Goal: Task Accomplishment & Management: Complete application form

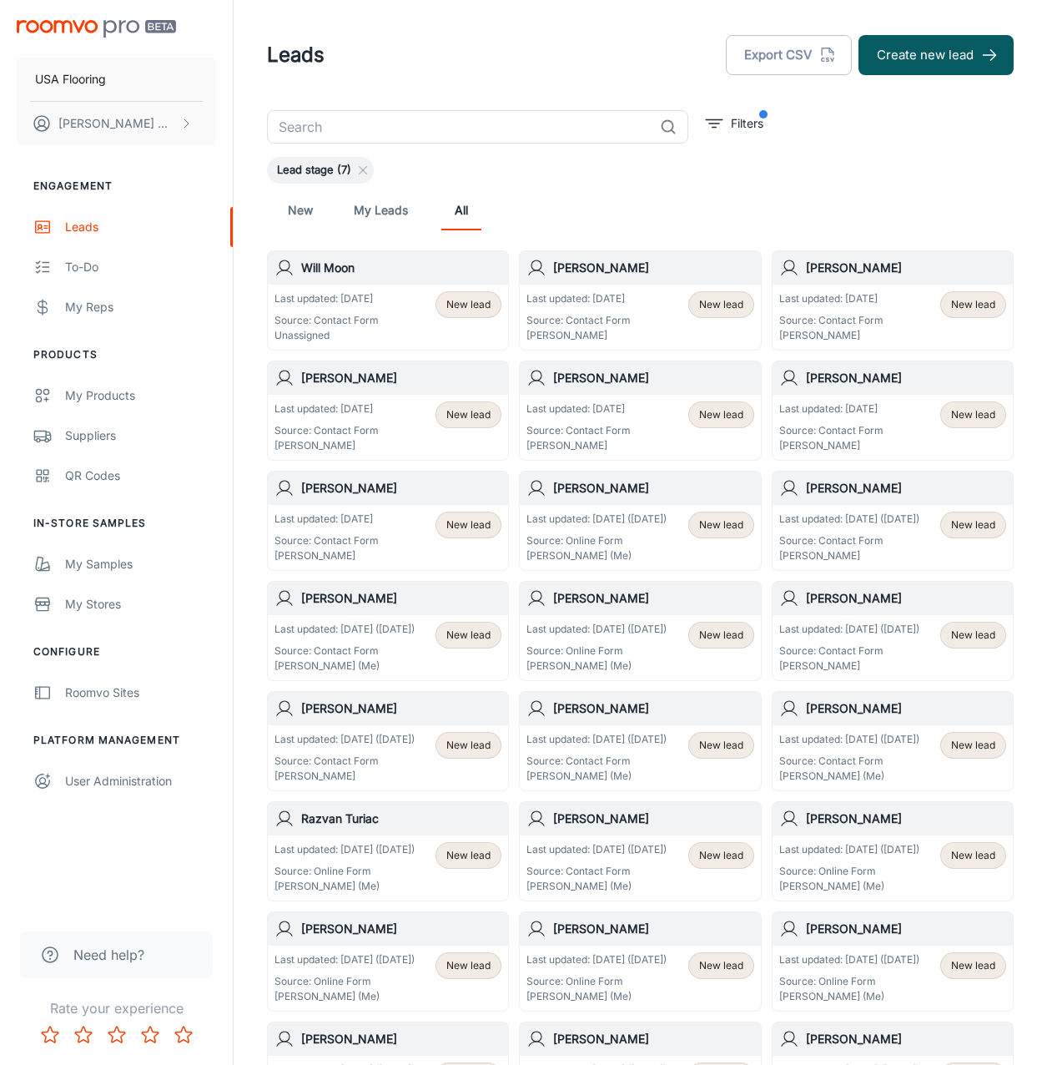
click at [494, 146] on div "​ Filters Lead stage (7) New My Leads All Will Moon Last updated: [DATE] Source…" at bounding box center [640, 793] width 787 height 1367
click at [491, 137] on input "text" at bounding box center [460, 126] width 386 height 33
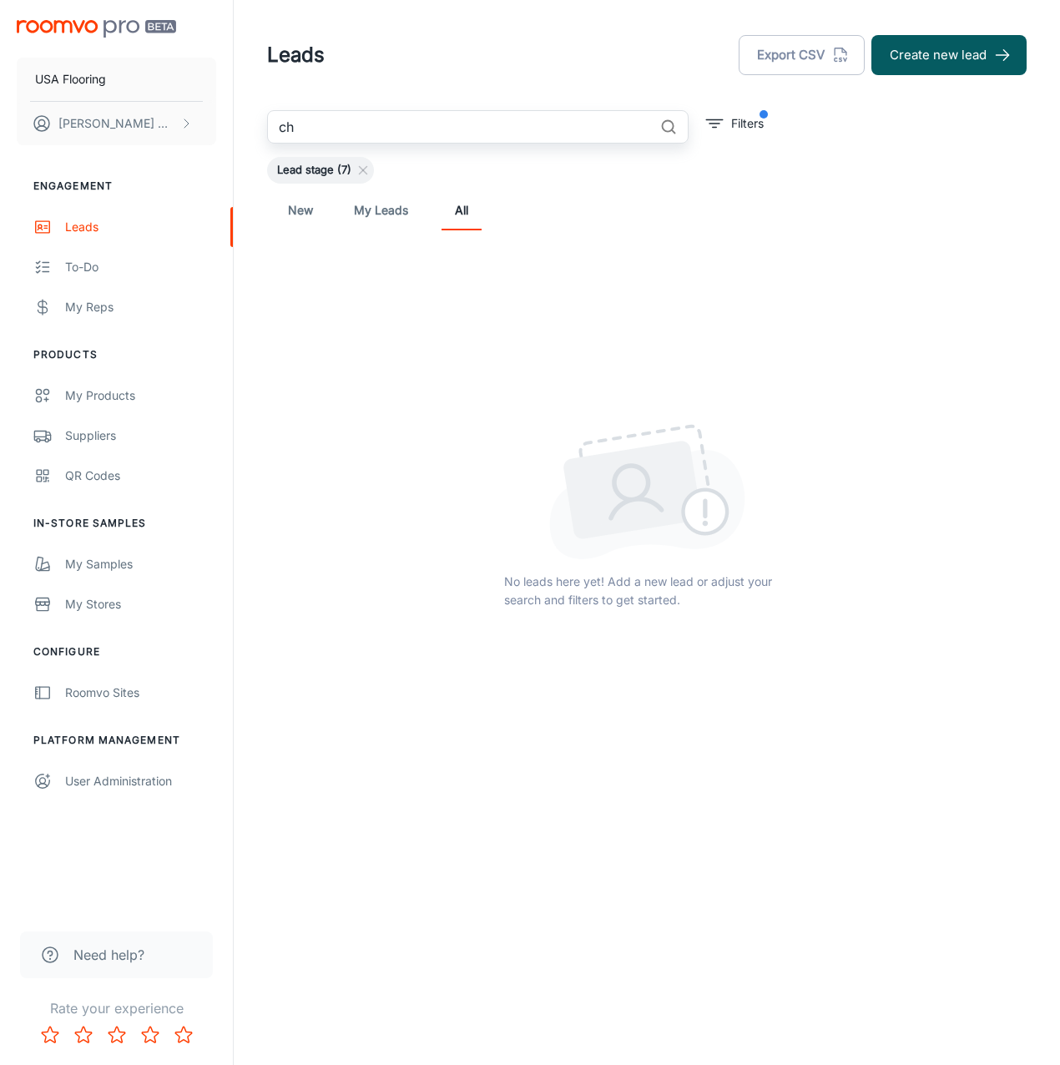
type input "c"
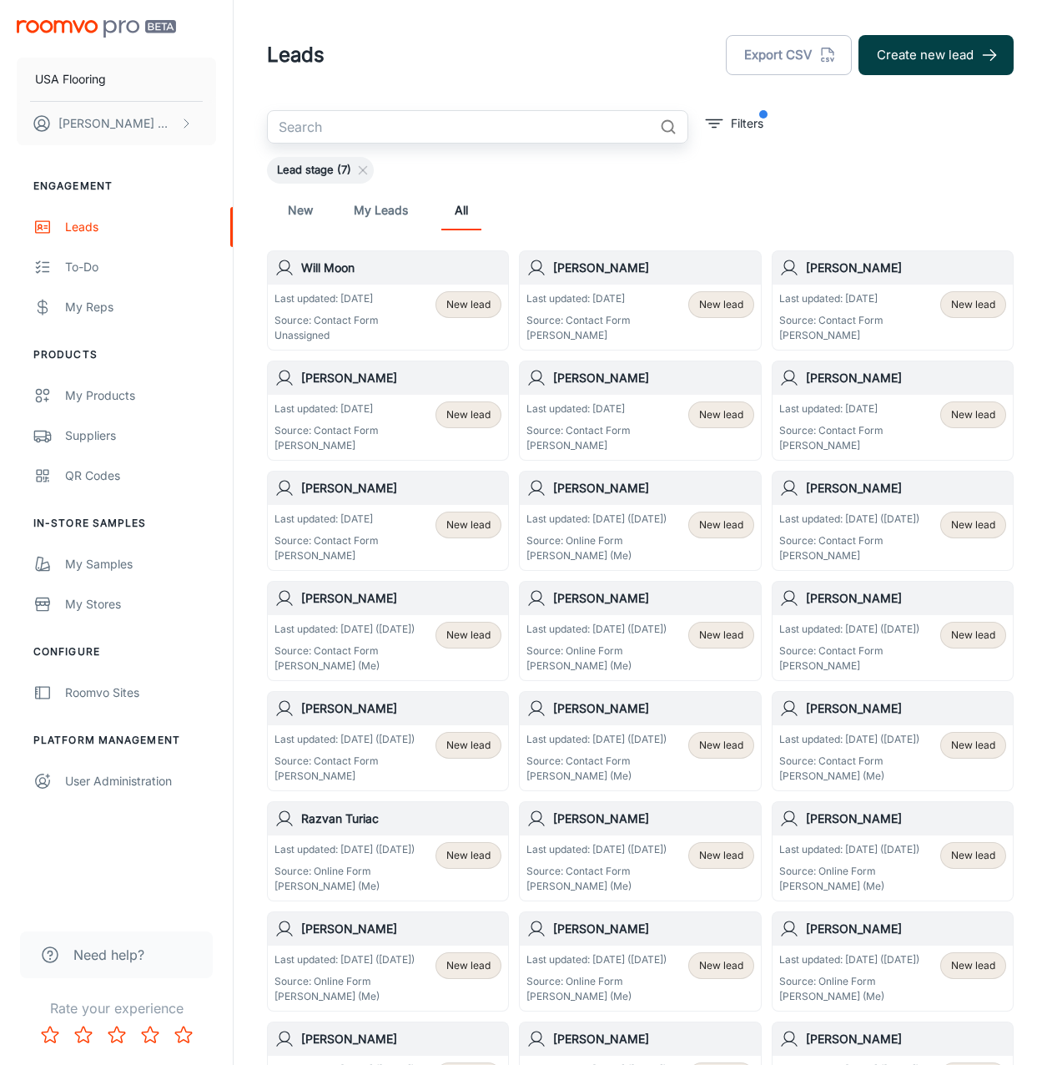
click at [885, 66] on button "Create new lead" at bounding box center [936, 55] width 155 height 40
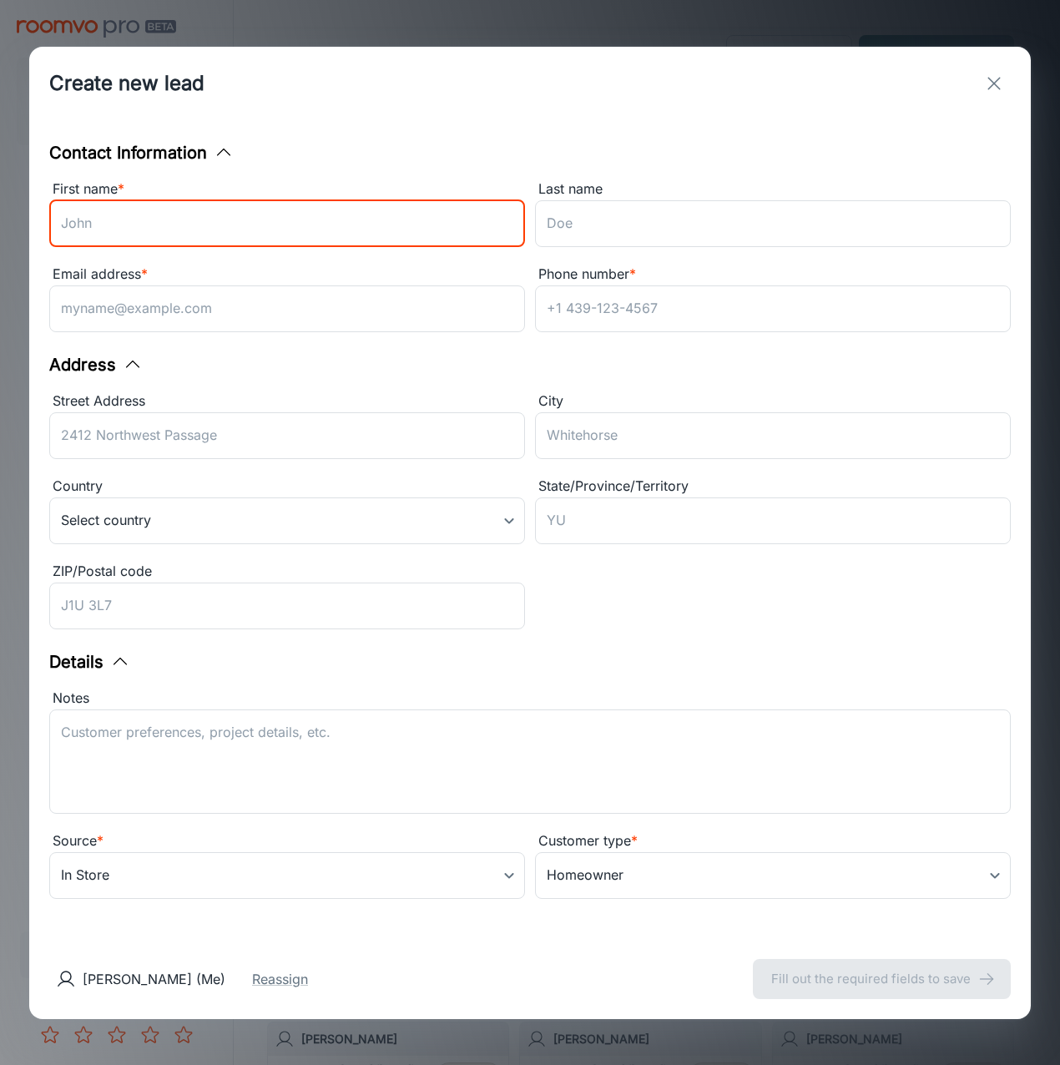
click at [456, 227] on input "First name *" at bounding box center [287, 223] width 476 height 47
type input "[PERSON_NAME]"
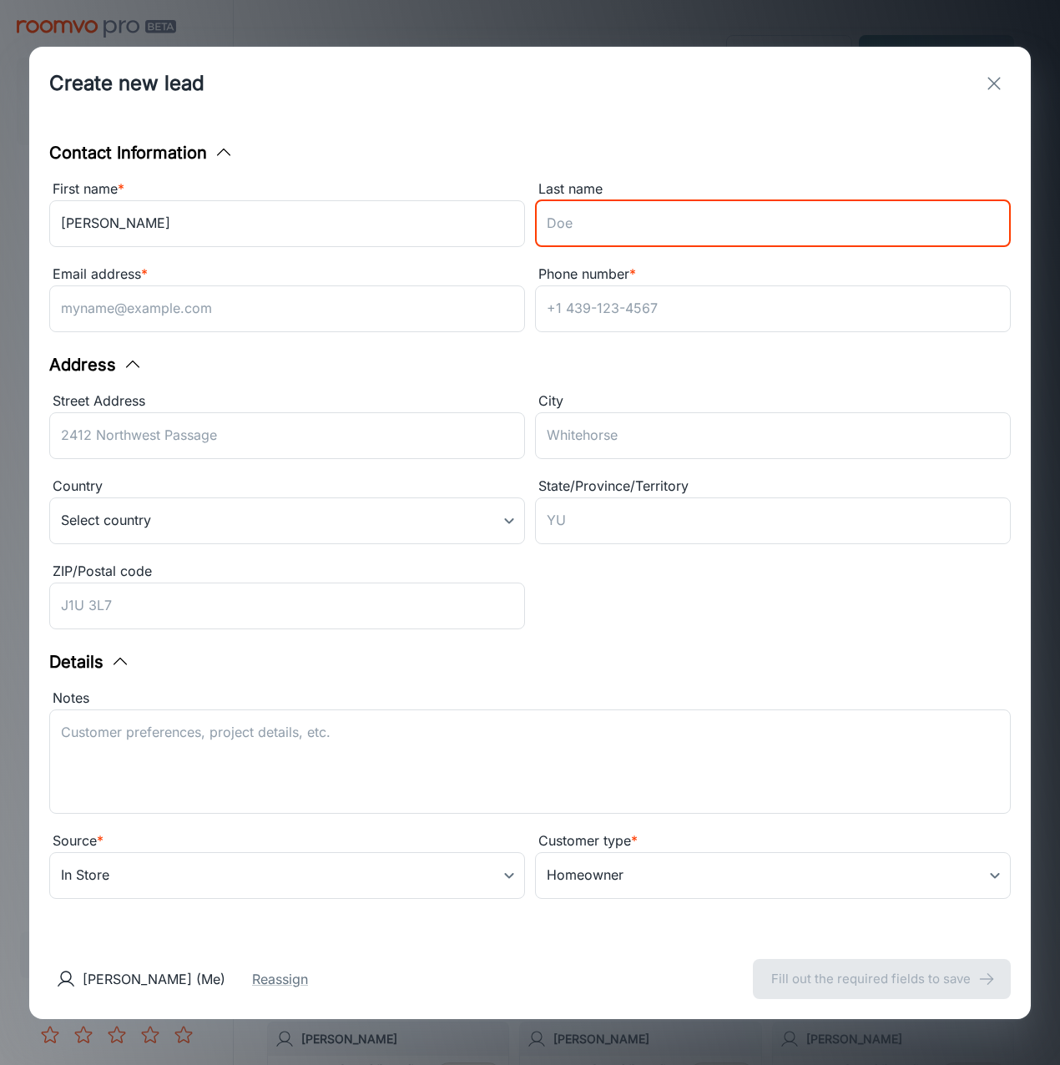
click at [697, 219] on input "Last name" at bounding box center [773, 223] width 476 height 47
paste input "[PERSON_NAME]"
type input "[PERSON_NAME]"
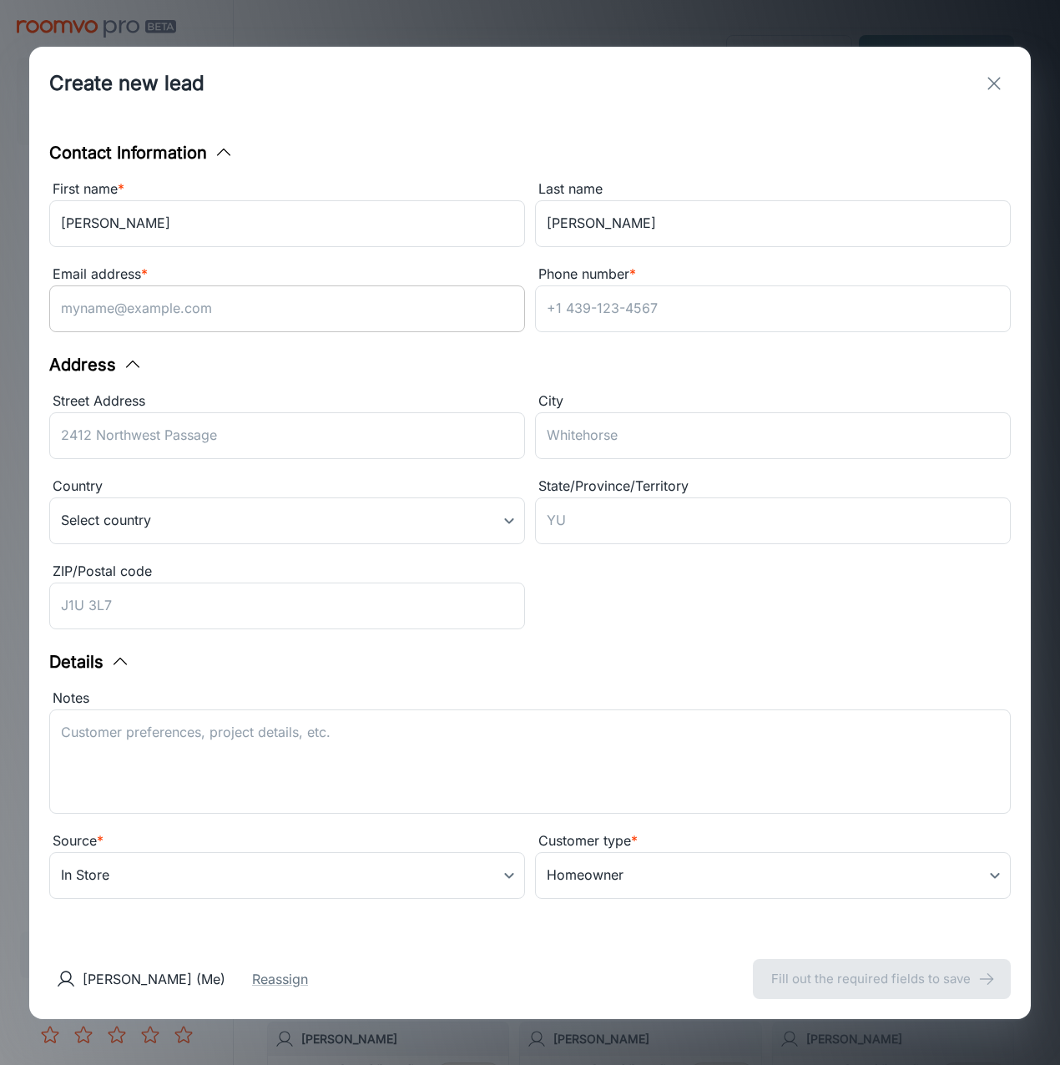
click at [354, 302] on input "Email address *" at bounding box center [287, 308] width 476 height 47
paste input "[EMAIL_ADDRESS][DOMAIN_NAME]"
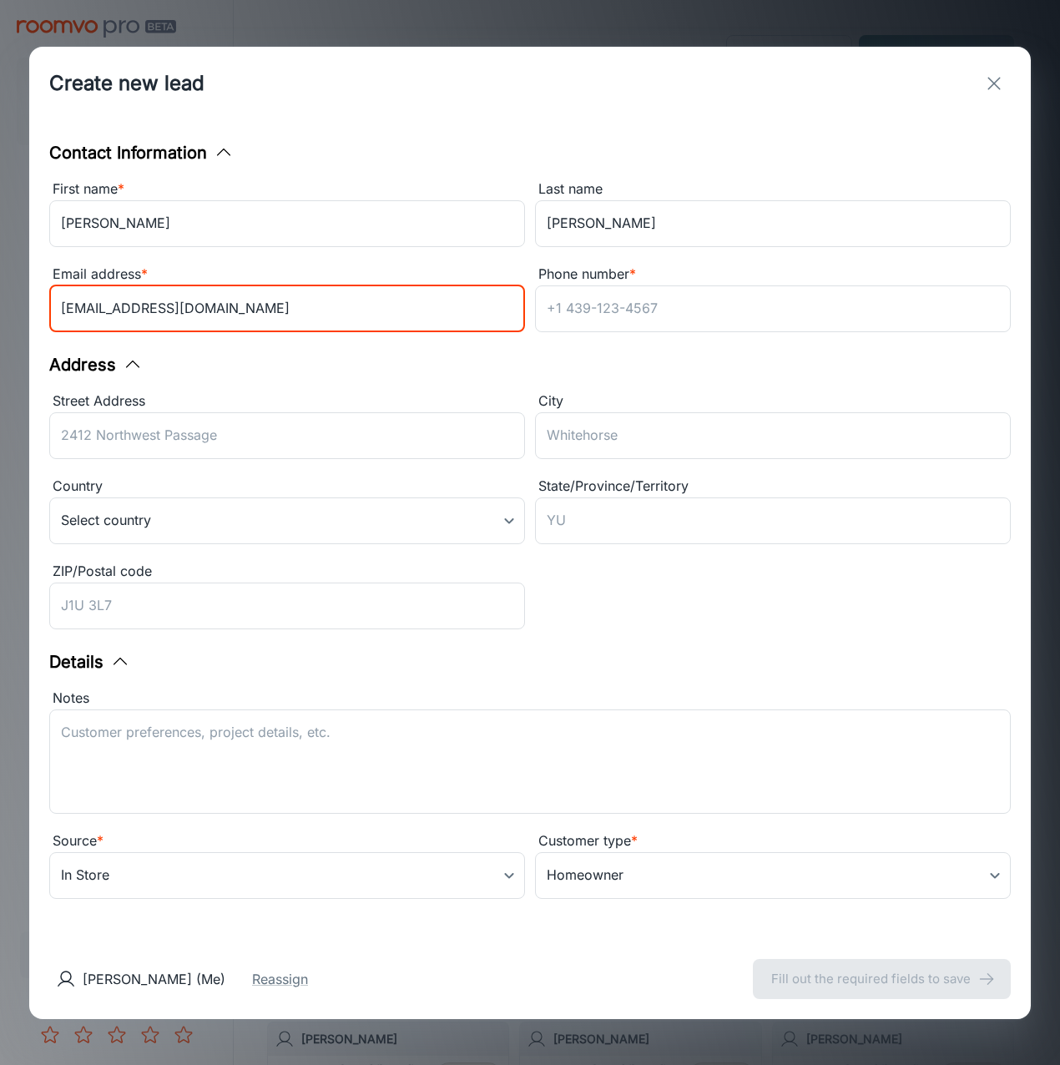
drag, startPoint x: 88, startPoint y: 312, endPoint x: -4, endPoint y: 312, distance: 92.6
click at [0, 312] on html "USA Flooring [PERSON_NAME] Engagement Leads To-do My Reps Products My Products …" at bounding box center [530, 532] width 1060 height 1065
type input "[EMAIL_ADDRESS][DOMAIN_NAME]"
click at [332, 593] on input "ZIP/Postal code" at bounding box center [287, 605] width 476 height 47
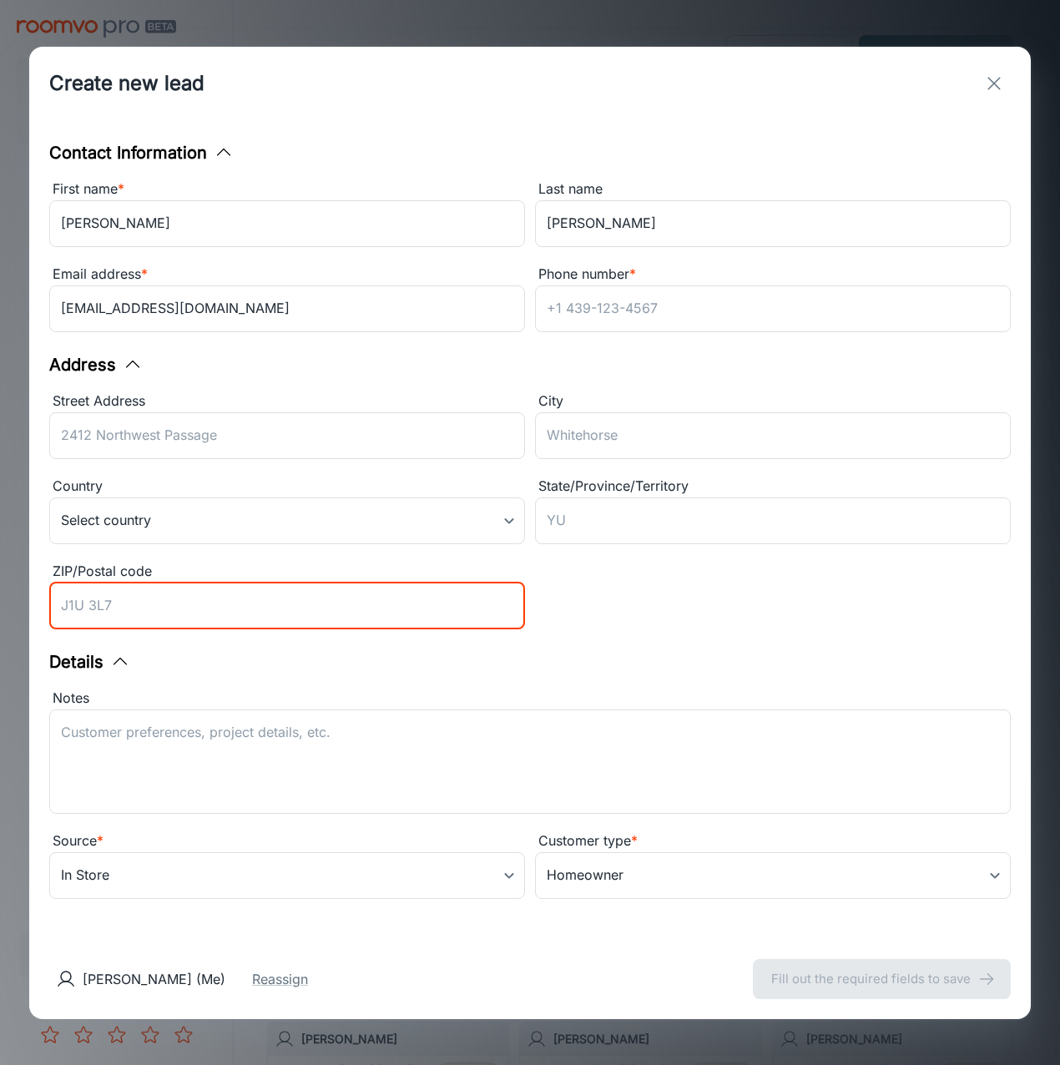
paste input "27040-9288"
drag, startPoint x: 88, startPoint y: 611, endPoint x: -4, endPoint y: 605, distance: 92.8
click at [0, 605] on html "USA Flooring [PERSON_NAME] Engagement Leads To-do My Reps Products My Products …" at bounding box center [530, 532] width 1060 height 1065
type input "27040-9288"
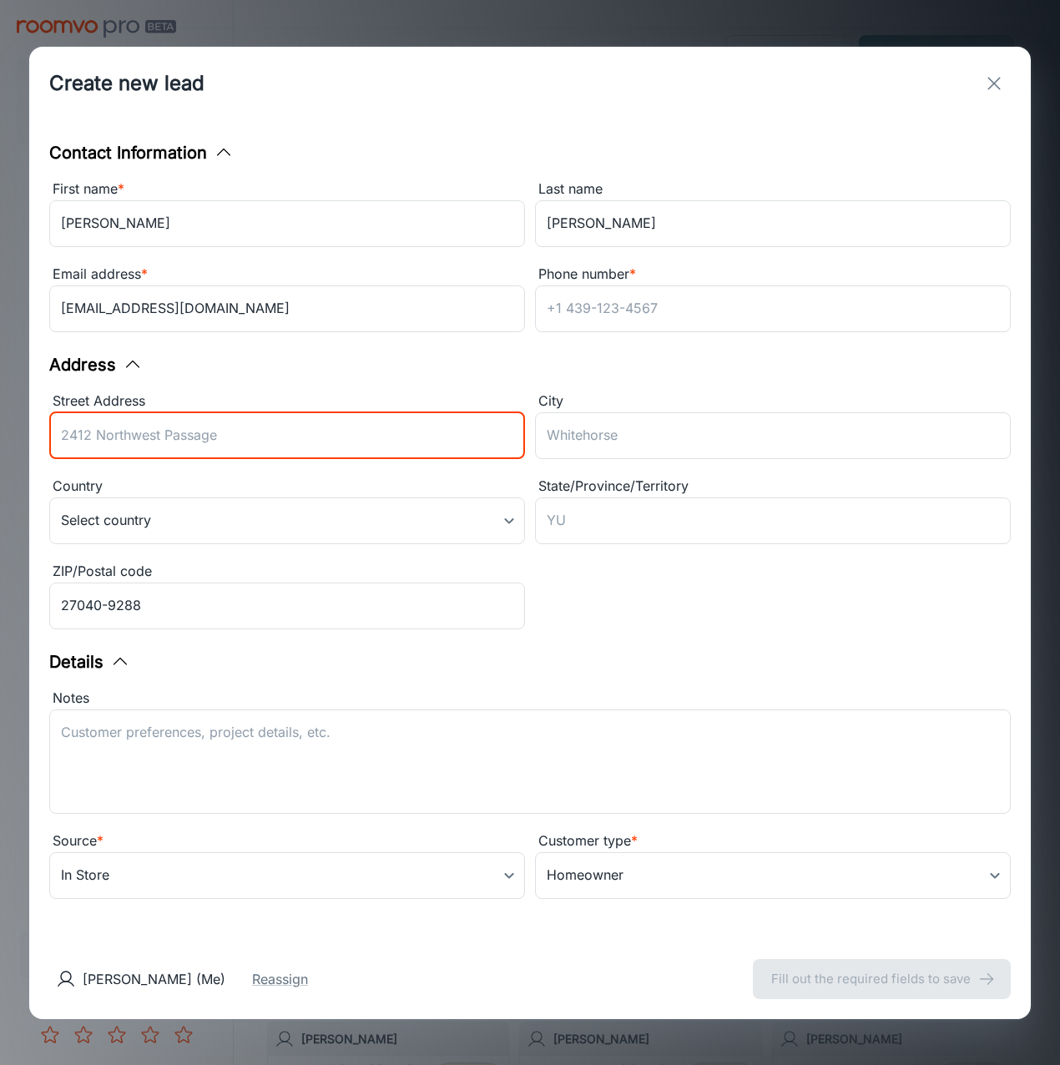
drag, startPoint x: 299, startPoint y: 451, endPoint x: 358, endPoint y: 454, distance: 59.3
click at [299, 451] on input "Street Address" at bounding box center [287, 435] width 476 height 47
paste input "[STREET_ADDRESS]"
drag, startPoint x: 93, startPoint y: 430, endPoint x: -4, endPoint y: 443, distance: 97.7
click at [0, 443] on html "USA Flooring [PERSON_NAME] Engagement Leads To-do My Reps Products My Products …" at bounding box center [530, 532] width 1060 height 1065
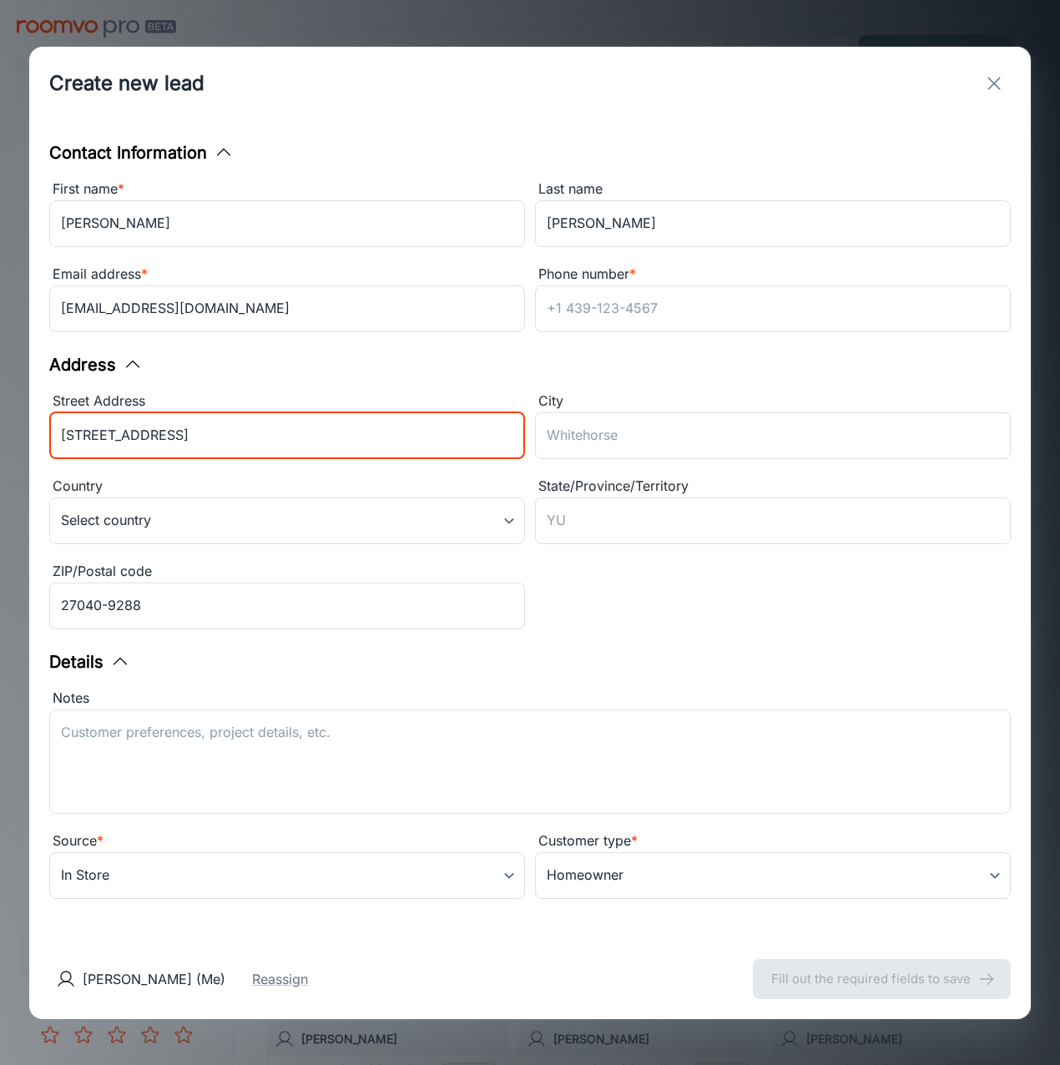
type input "[STREET_ADDRESS]"
click at [649, 437] on input "City" at bounding box center [773, 435] width 476 height 47
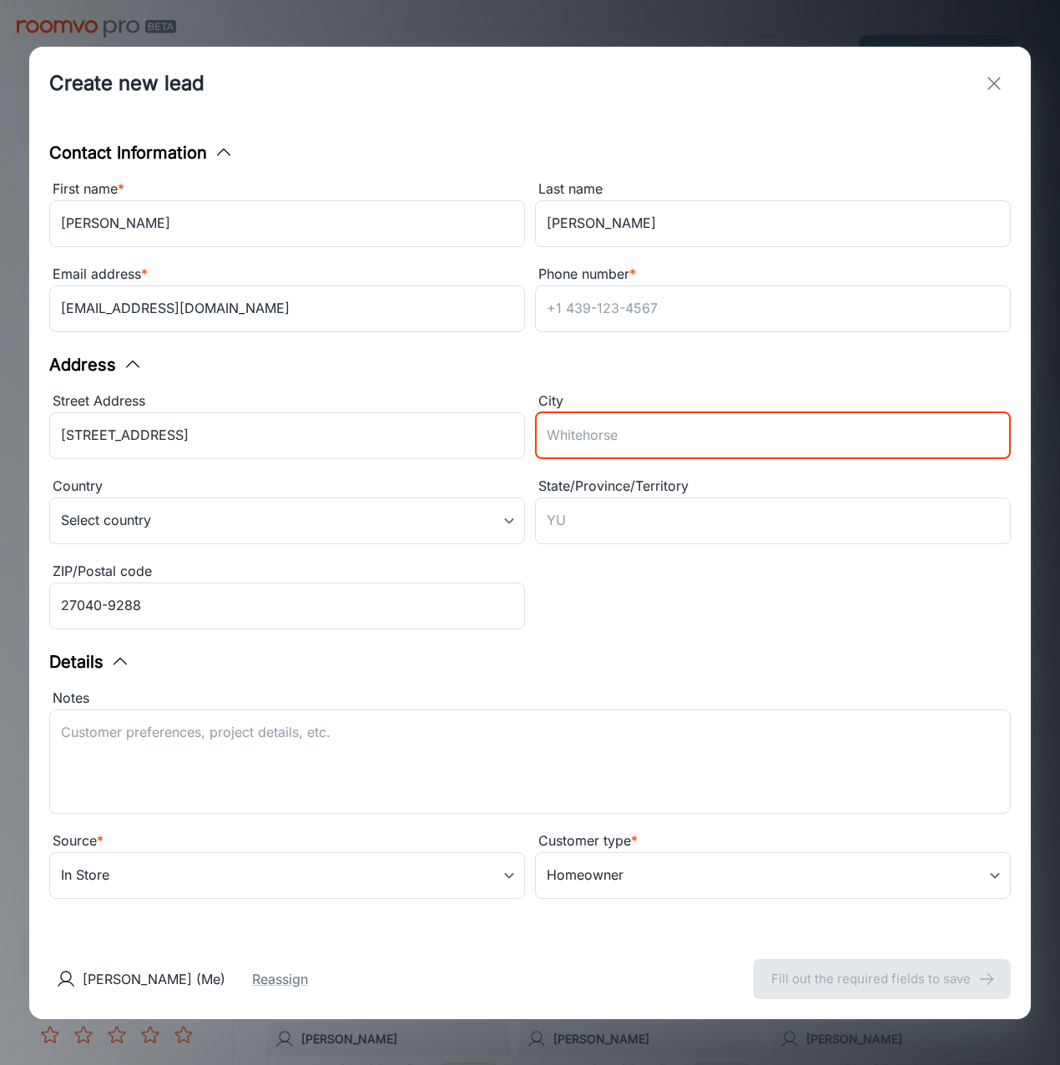
paste input "Pfafftown"
drag, startPoint x: 577, startPoint y: 429, endPoint x: 206, endPoint y: 444, distance: 371.6
click at [240, 440] on div "Street Address [STREET_ADDRESS] ​ City Pfafftown ​ Country Select country ​ Sta…" at bounding box center [524, 507] width 971 height 255
type input "Pfafftown"
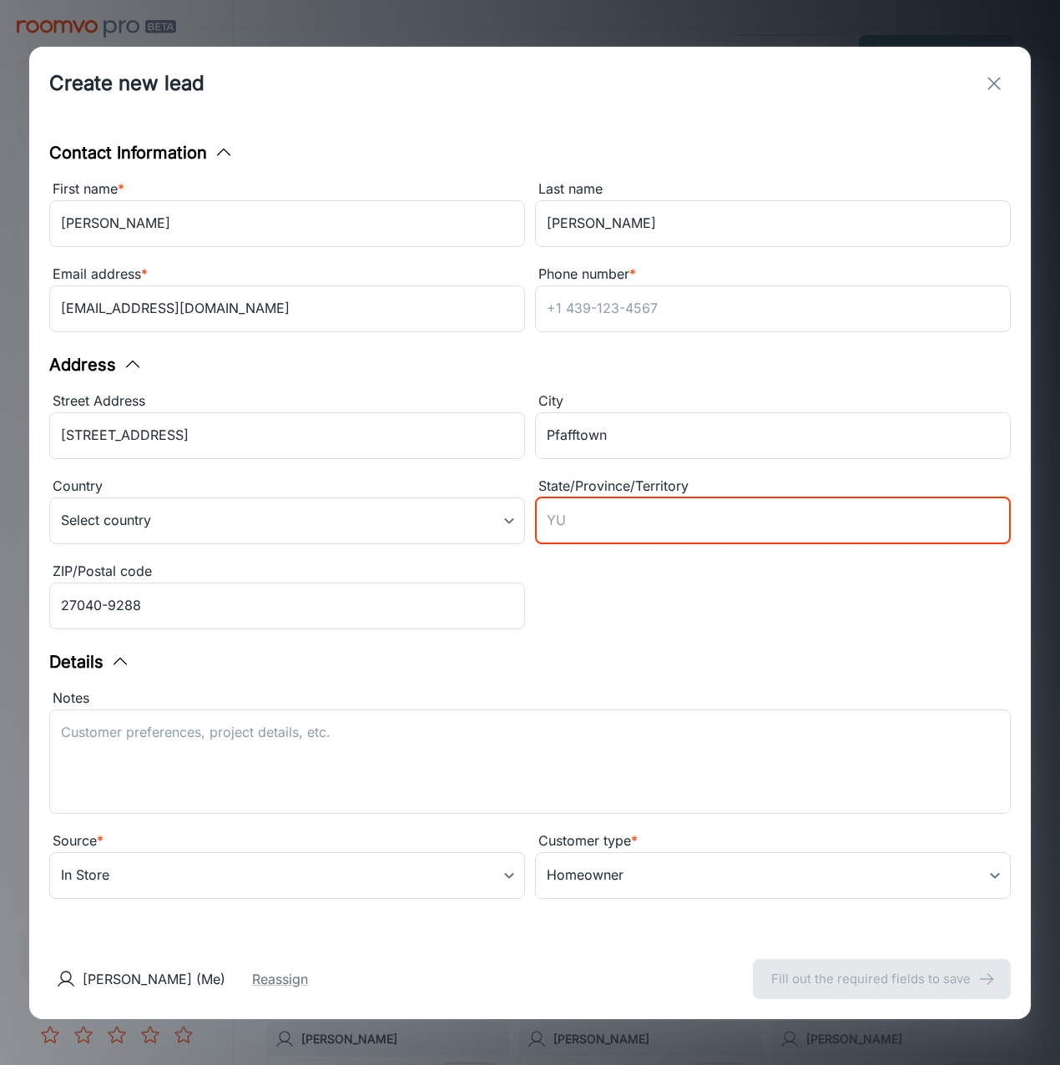
click at [567, 500] on input "State/Province/Territory" at bounding box center [773, 520] width 476 height 47
type input "NC"
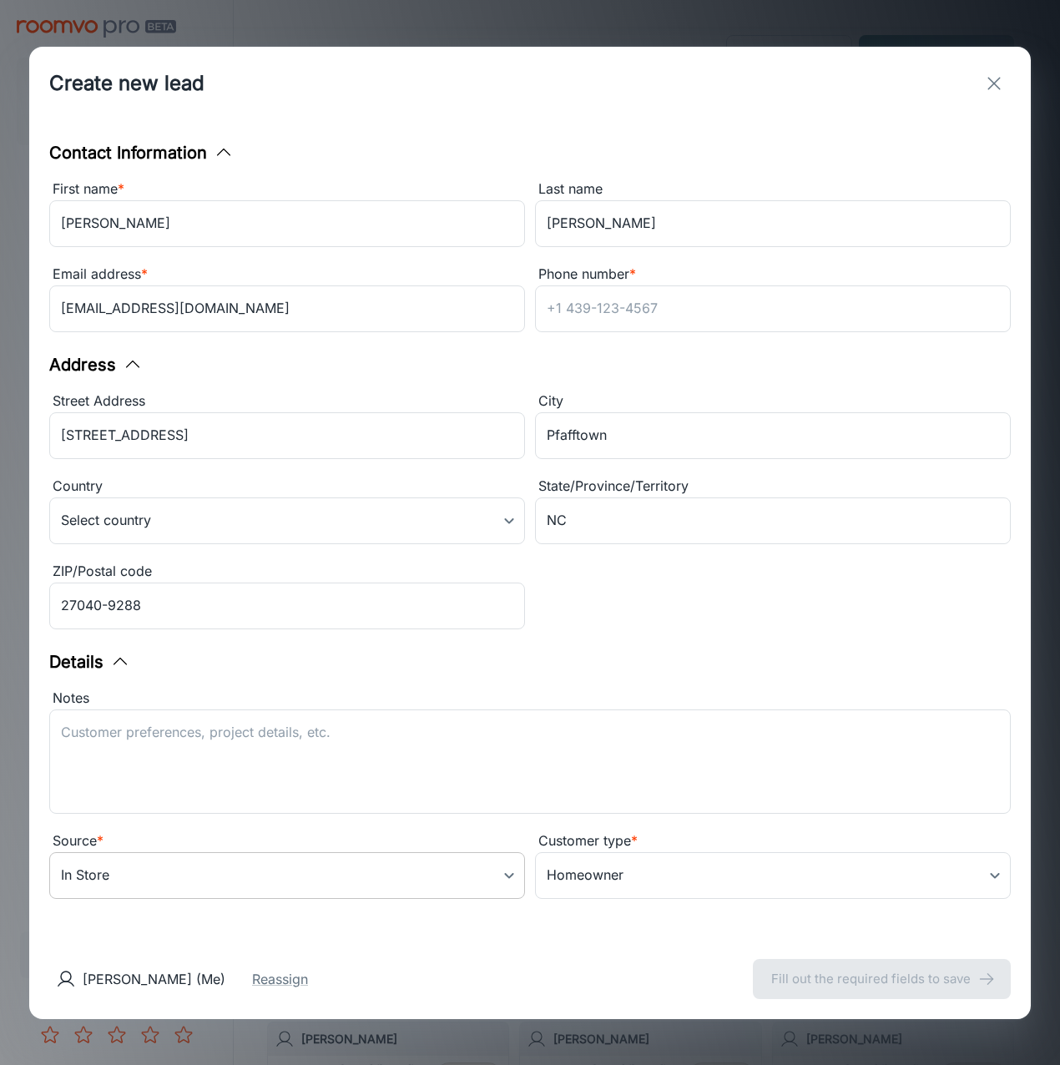
click at [329, 894] on body "USA Flooring [PERSON_NAME] Engagement Leads To-do My Reps Products My Products …" at bounding box center [530, 532] width 1060 height 1065
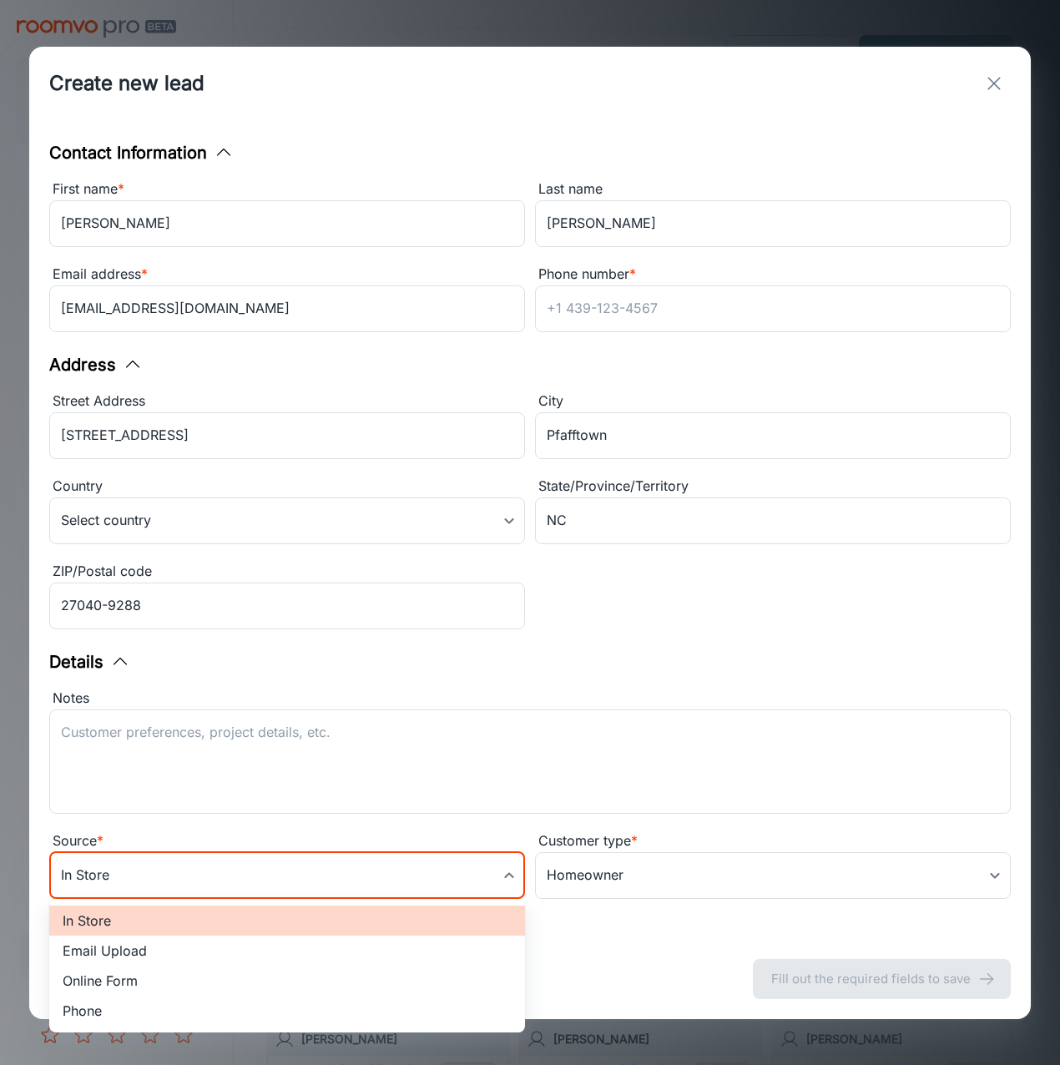
click at [246, 967] on li "Online Form" at bounding box center [287, 980] width 476 height 30
type input "online_form"
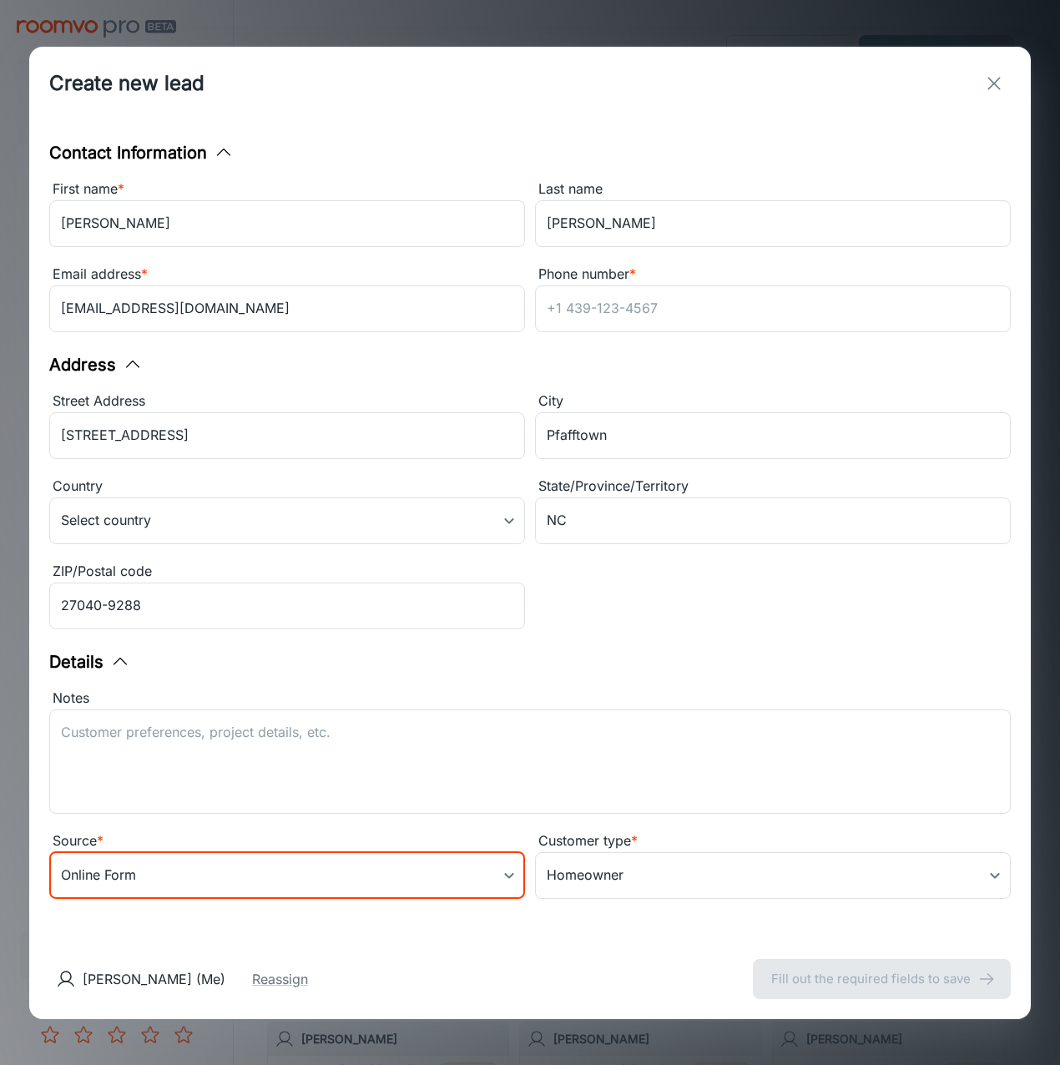
click at [264, 759] on textarea "Notes" at bounding box center [530, 761] width 938 height 77
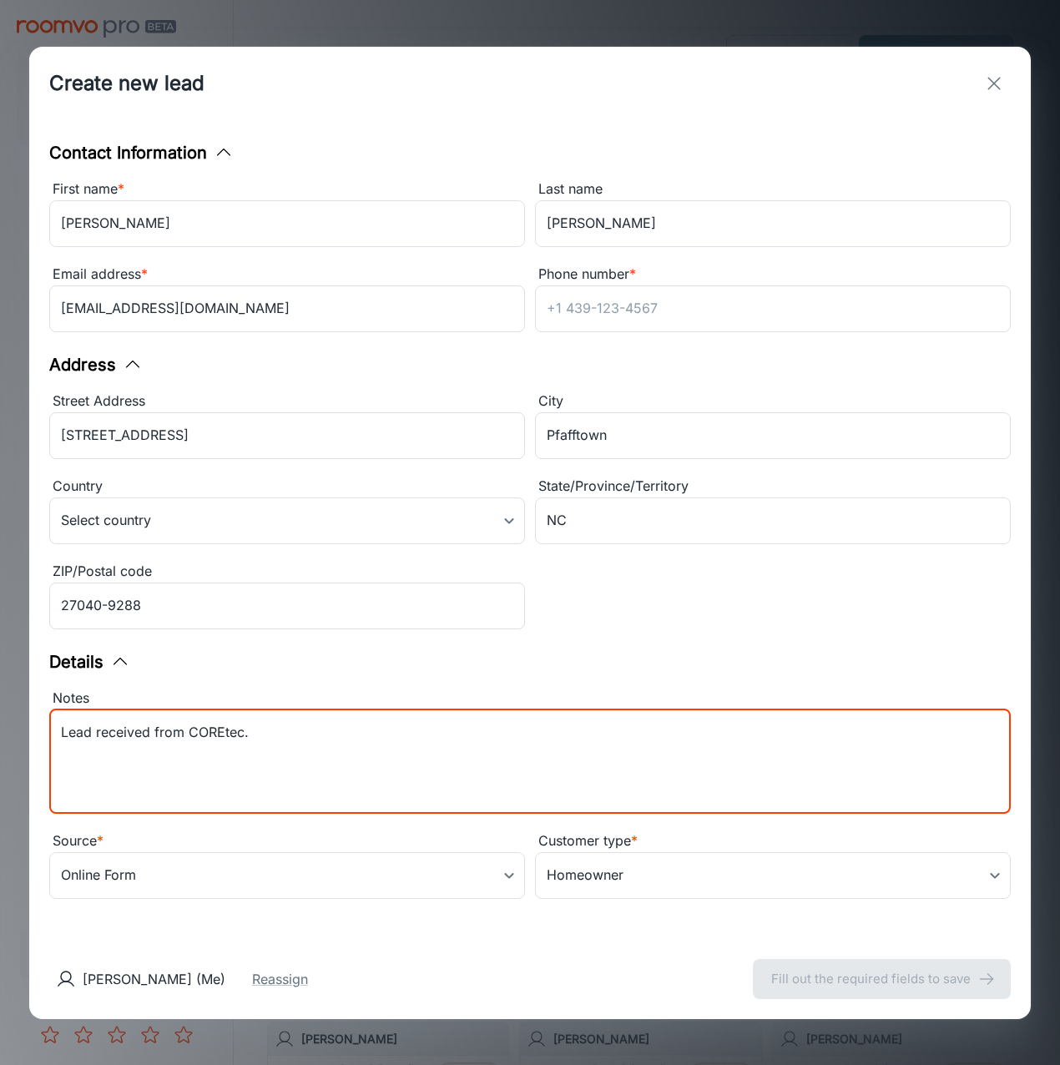
paste textarea "Samples purchased: ARTESIA HICKORY VV585_05044"
type textarea "Lead received from COREtec. Samples purchased: ARTESIA HICKORY VV585_05044"
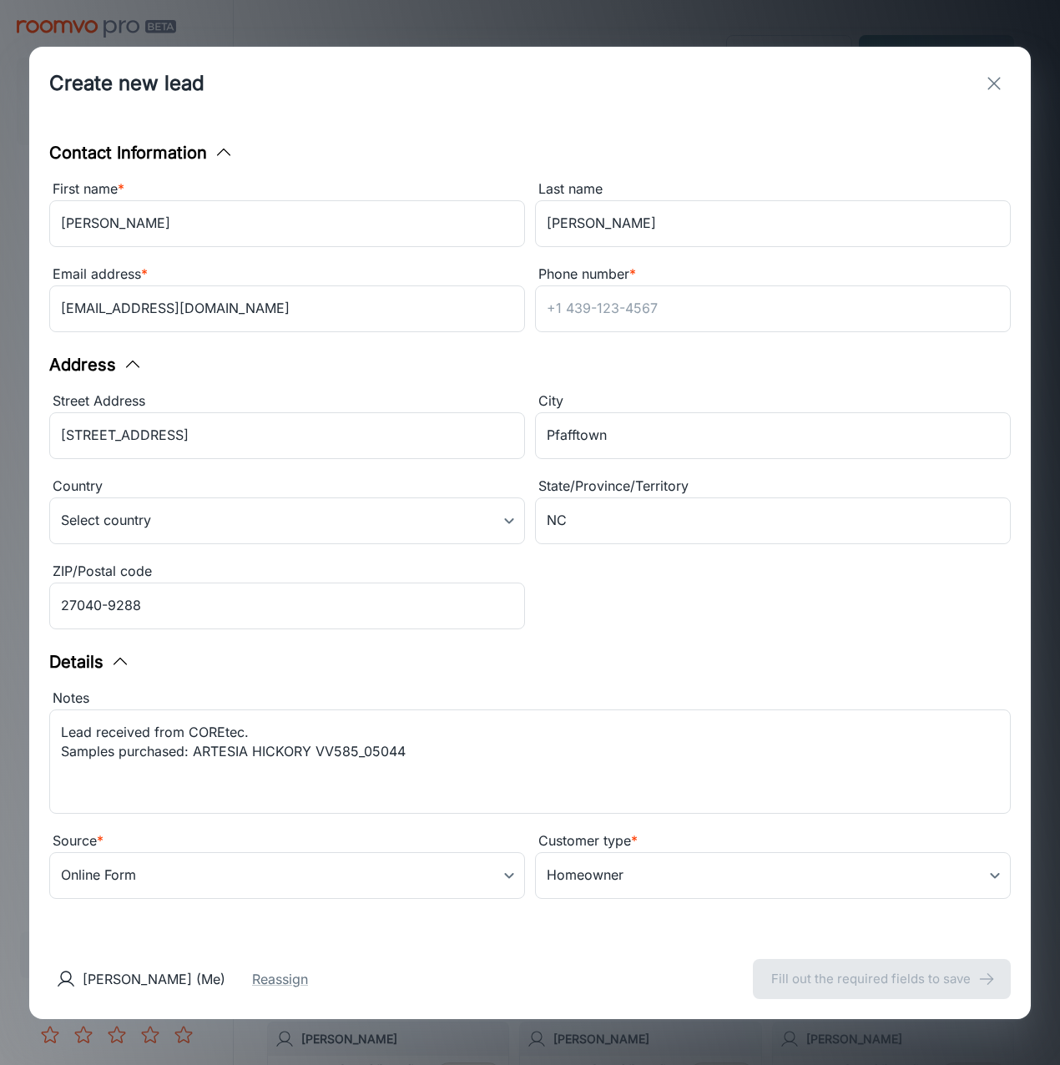
click at [644, 337] on div "Phone number * ​" at bounding box center [773, 301] width 476 height 75
drag, startPoint x: 642, startPoint y: 309, endPoint x: 629, endPoint y: 308, distance: 12.5
click at [642, 308] on input "Phone number *" at bounding box center [773, 308] width 476 height 47
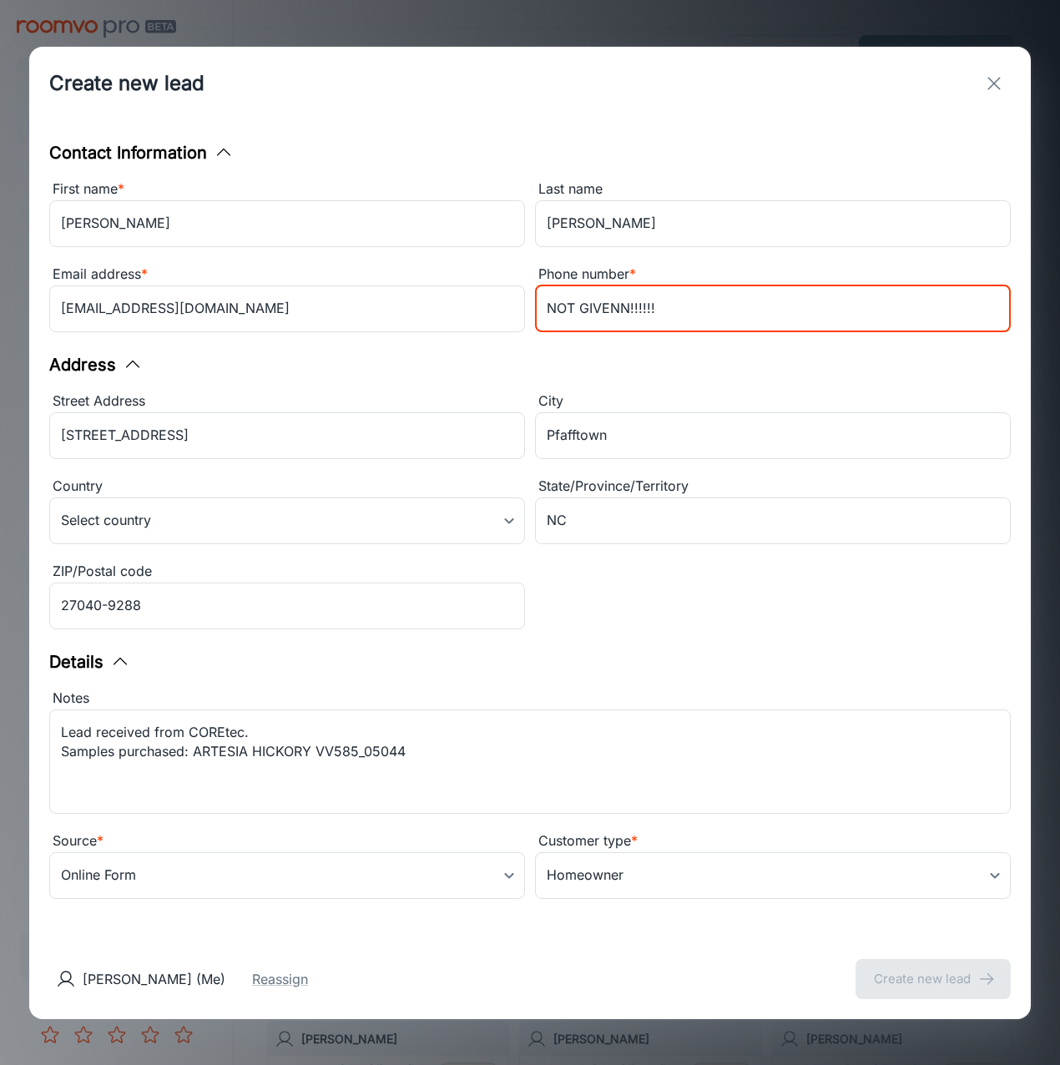
type input "NOT GIVENN!!!!!!"
click at [748, 359] on div "Contact Information First name * [PERSON_NAME] ​ Last name [PERSON_NAME] ​ Emai…" at bounding box center [529, 529] width 1001 height 818
click at [688, 294] on input "NOT GIVENN!!!!!!" at bounding box center [773, 308] width 476 height 47
click at [667, 313] on input "NOT GIVENN!!!!!!" at bounding box center [773, 308] width 476 height 47
click at [972, 957] on div "[PERSON_NAME] (Me) Reassign Create new lead" at bounding box center [529, 979] width 1001 height 80
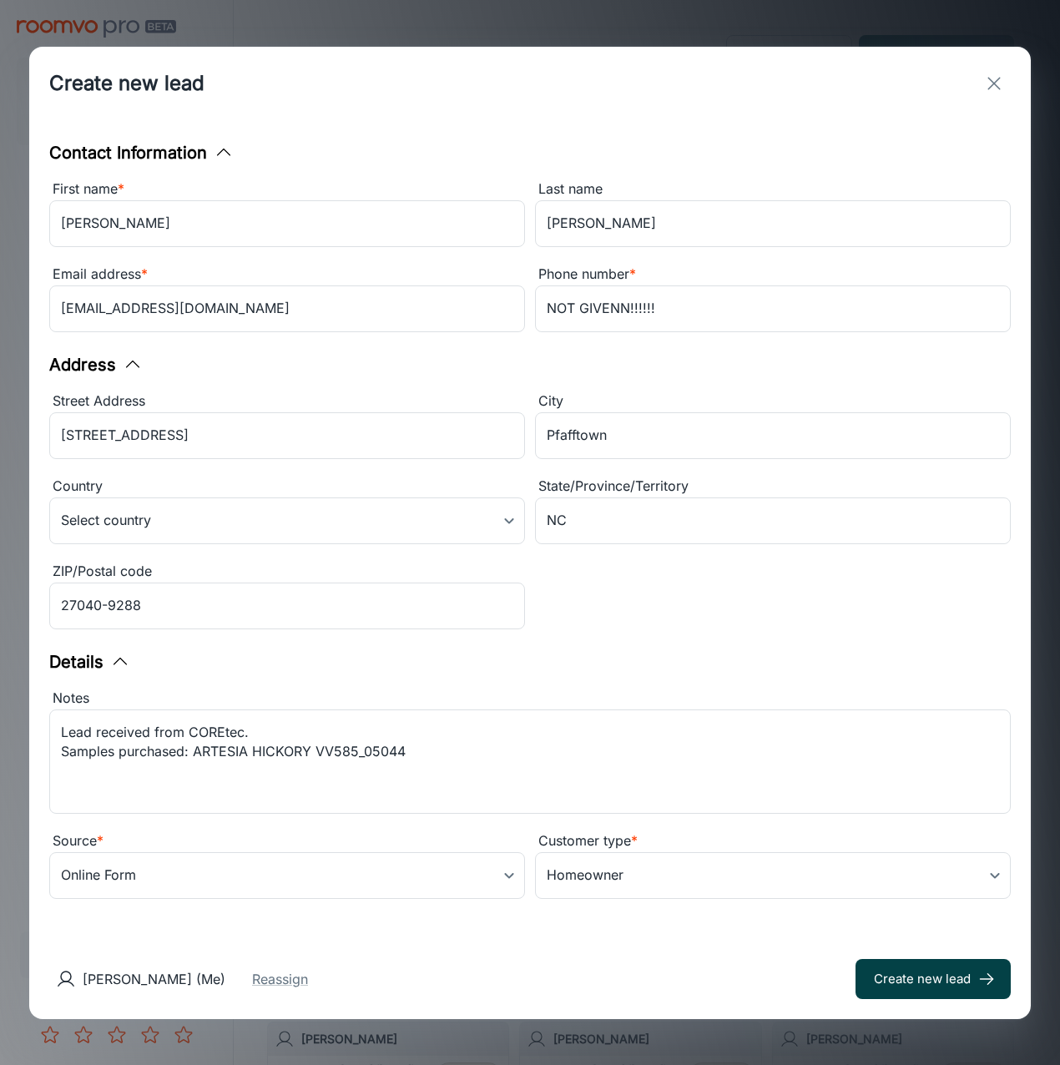
click at [974, 984] on button "Create new lead" at bounding box center [932, 979] width 155 height 40
type input "in_store"
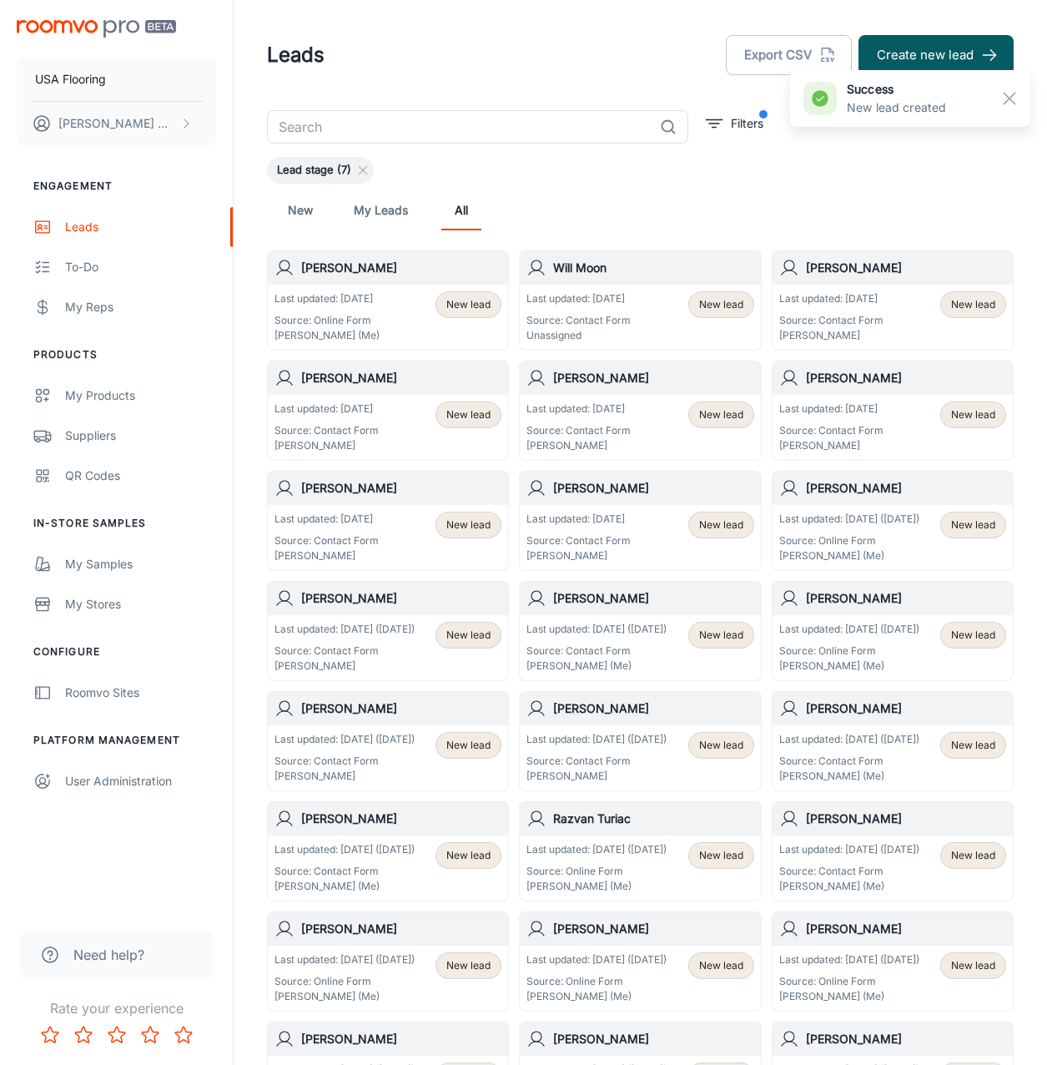
click at [504, 100] on header "Leads Export CSV Create new lead" at bounding box center [640, 55] width 787 height 110
click at [465, 124] on input "text" at bounding box center [460, 126] width 386 height 33
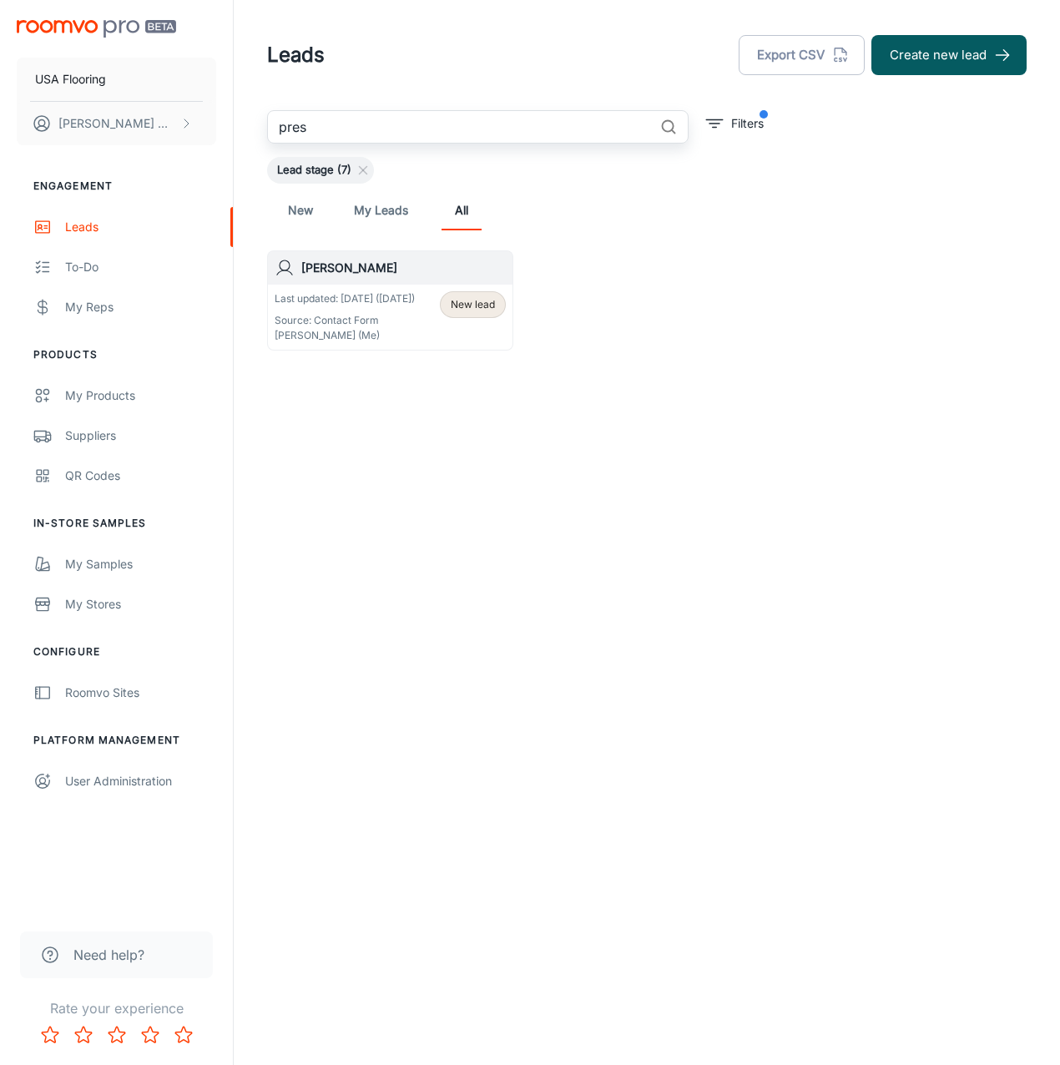
type input "pres"
click at [384, 290] on div "Last updated: [DATE] ([DATE]) Source: Contact Form [PERSON_NAME] (Me) New lead" at bounding box center [390, 316] width 244 height 65
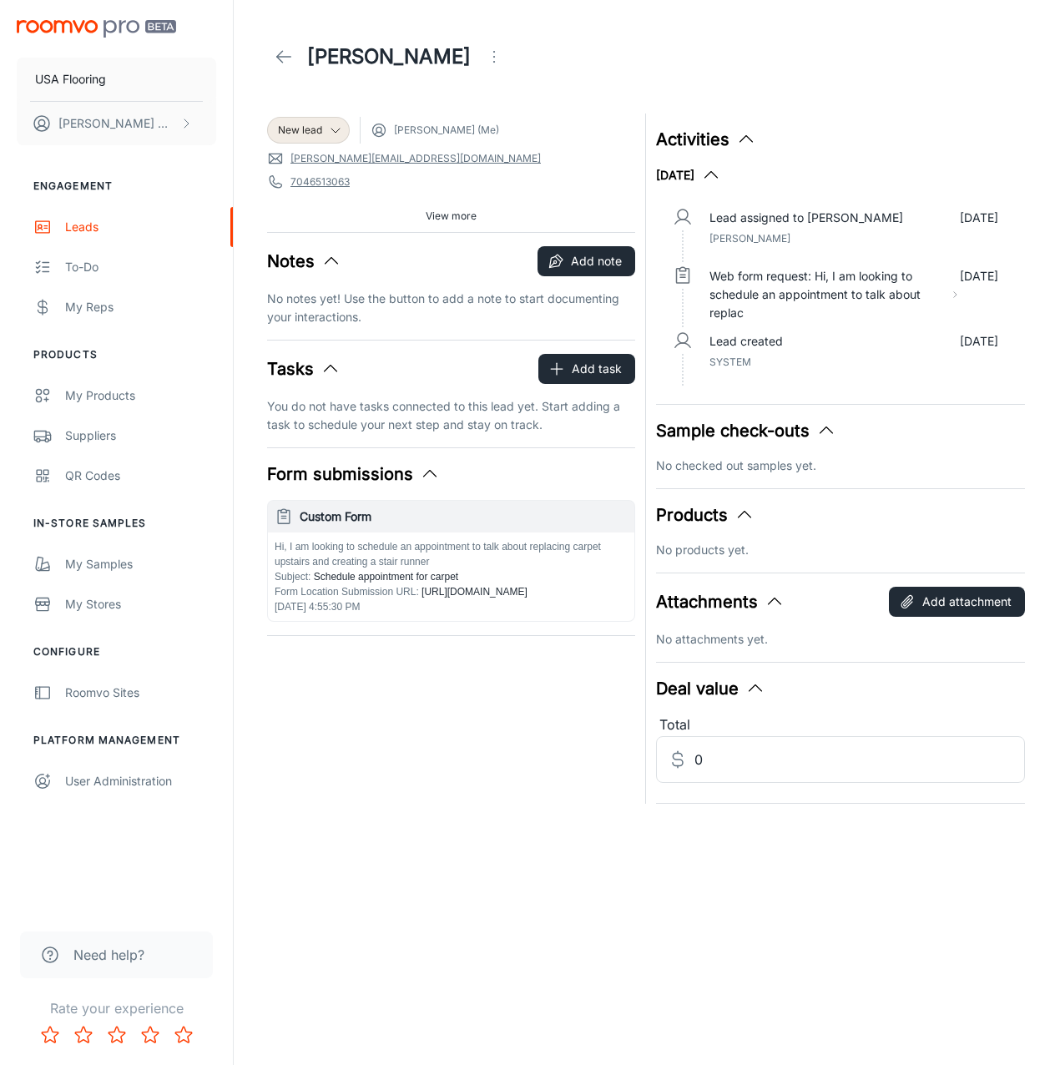
click at [456, 562] on p "Hi, I am looking to schedule an appointment to talk about replacing carpet upst…" at bounding box center [450, 554] width 353 height 30
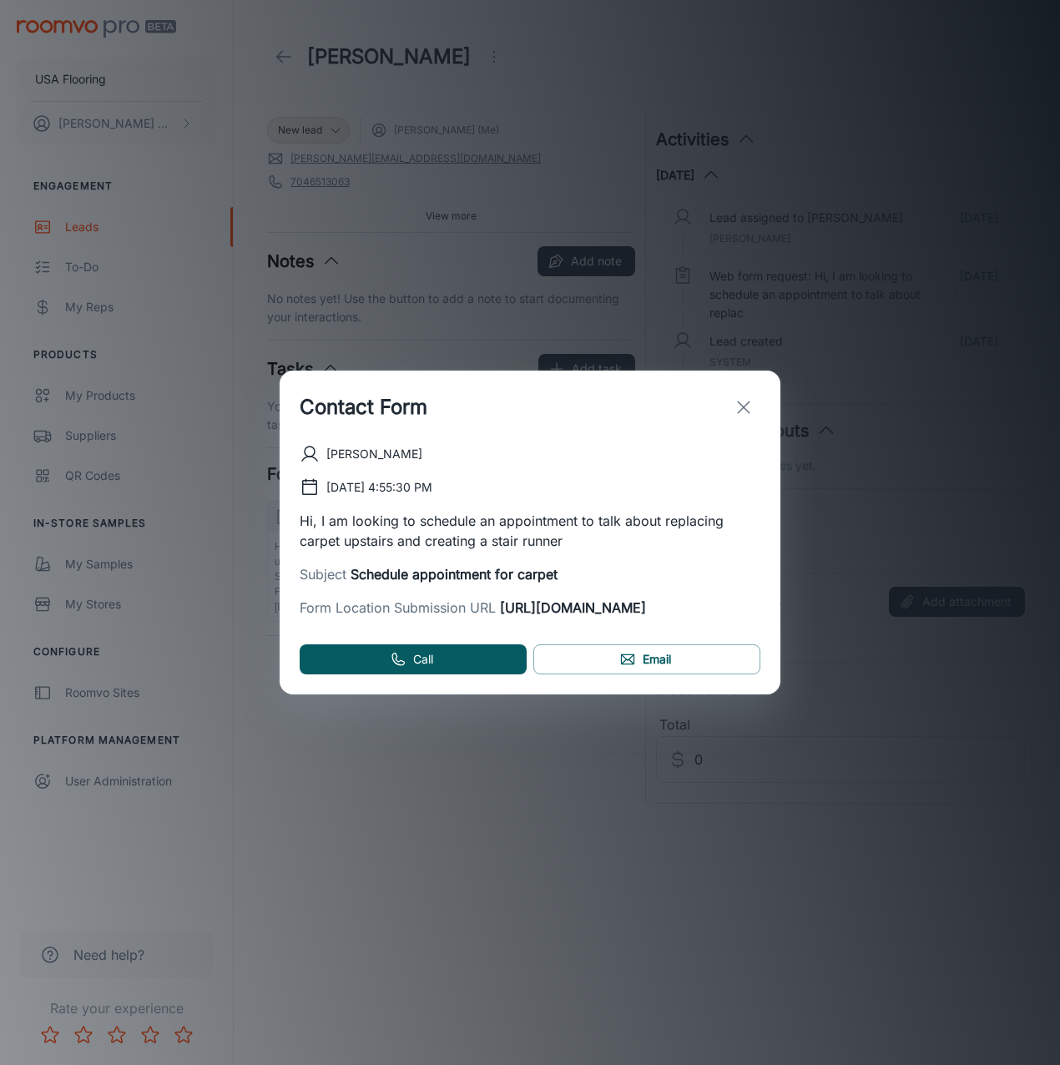
click at [749, 397] on icon "exit" at bounding box center [743, 407] width 20 height 20
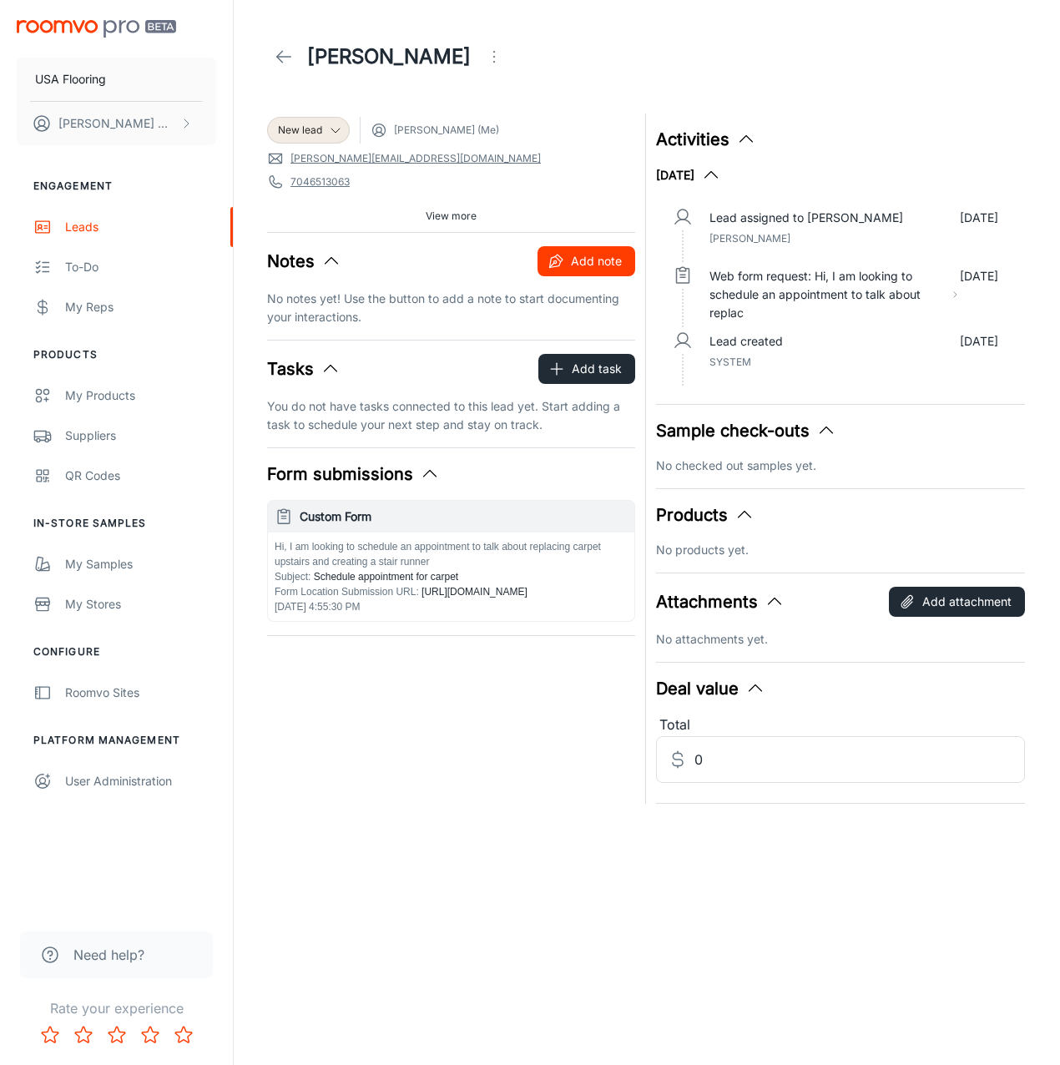
click at [595, 264] on button "Add note" at bounding box center [586, 261] width 98 height 30
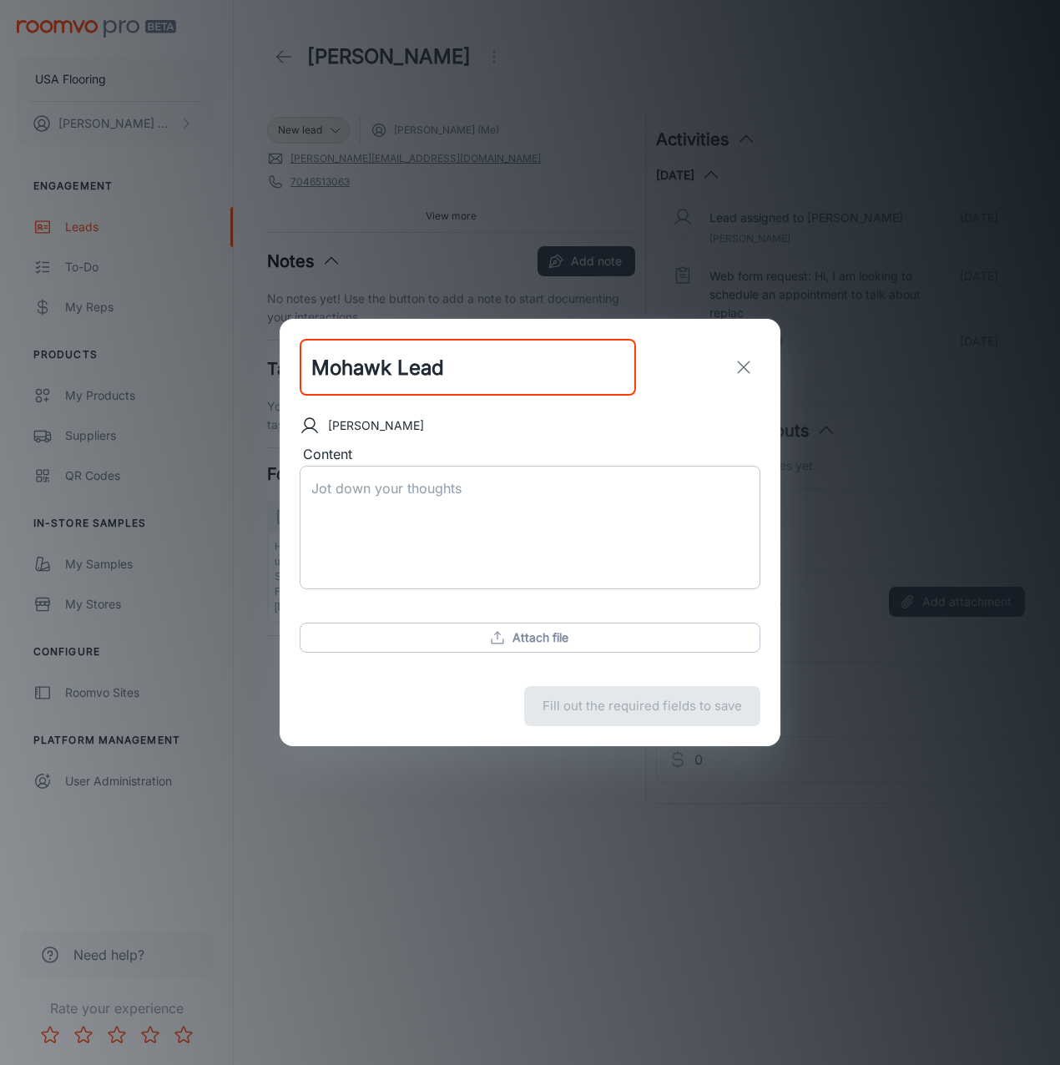
type input "Mohawk Lead"
click at [520, 534] on textarea "Content" at bounding box center [529, 527] width 437 height 96
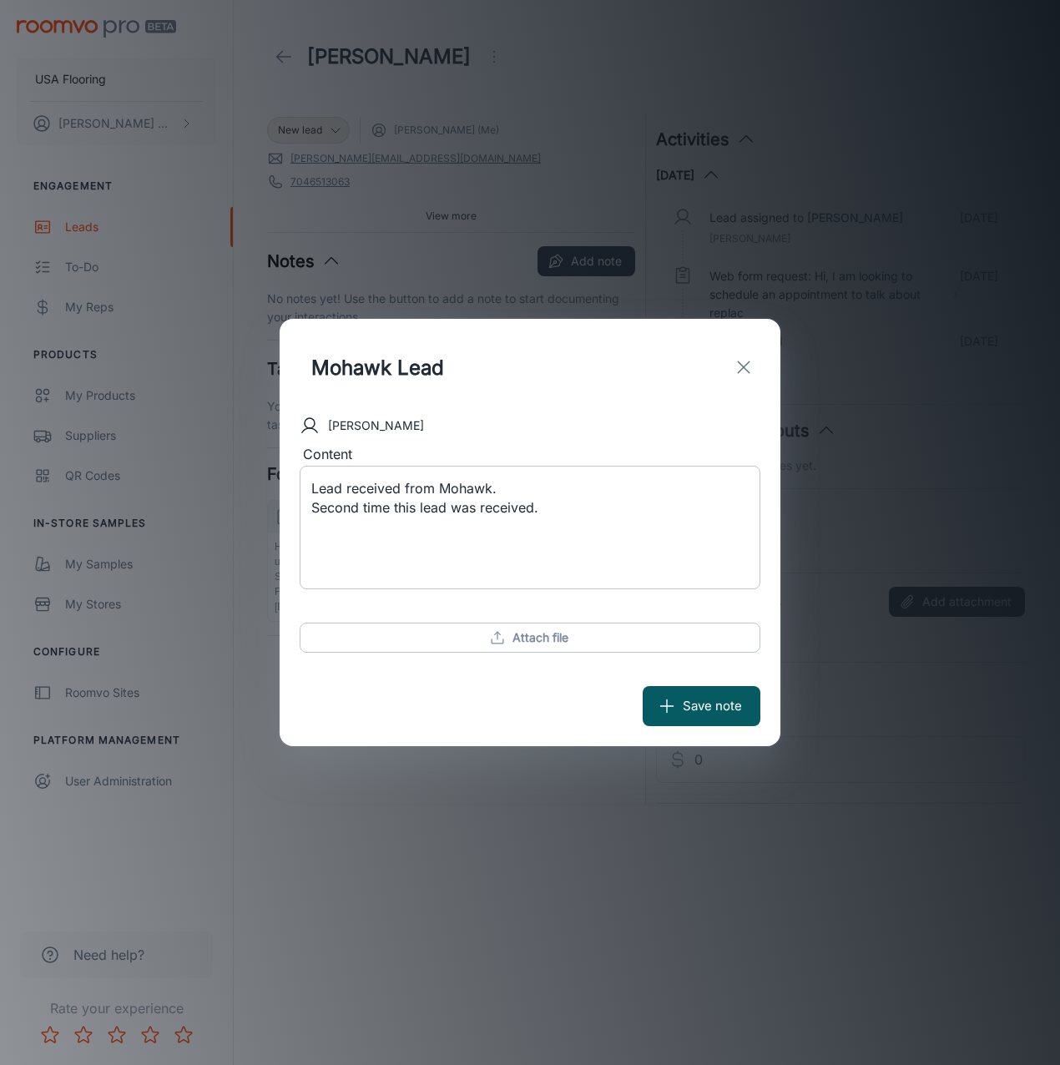
click at [637, 564] on textarea "Lead received from Mohawk. Second time this lead was received." at bounding box center [529, 527] width 437 height 96
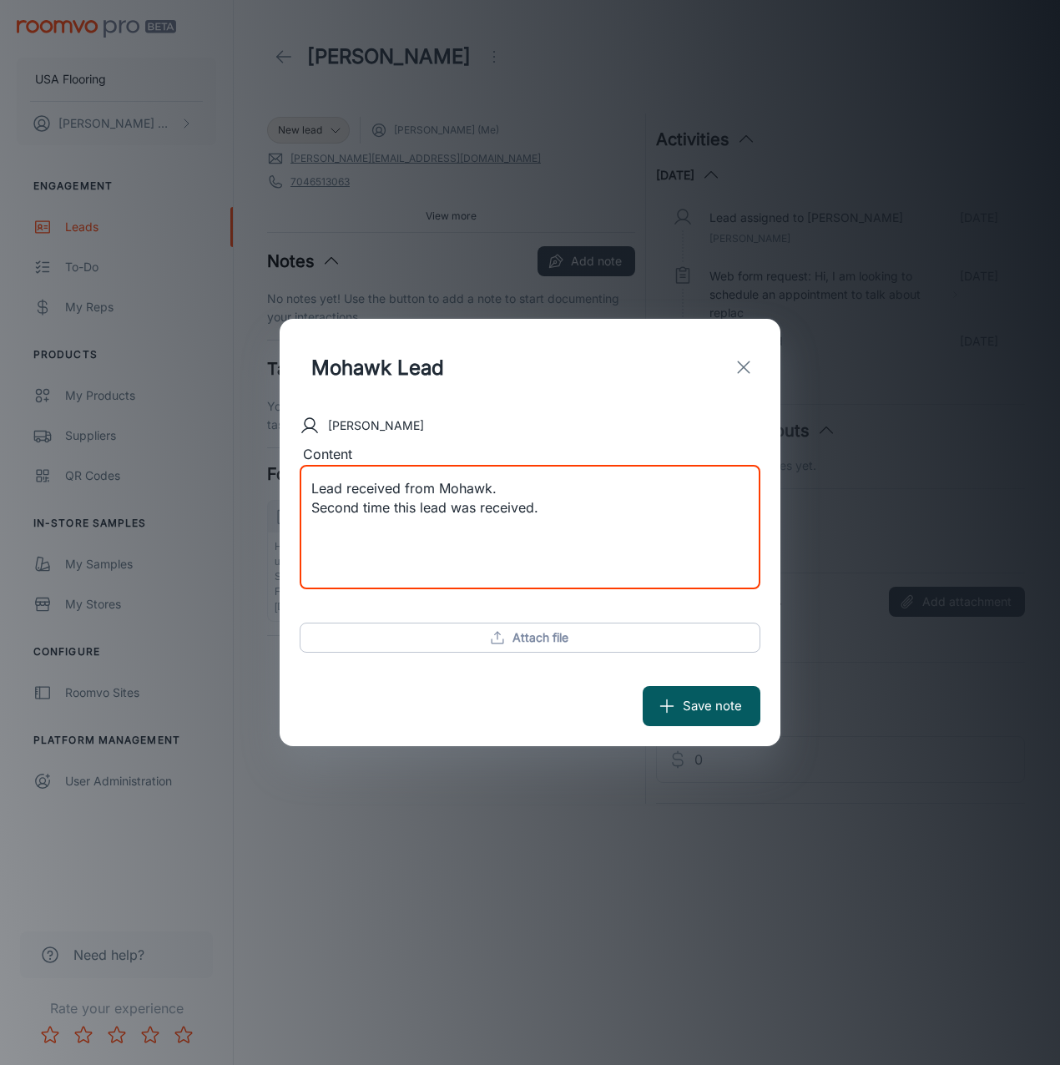
paste textarea "Customer Interests: Carpet, Ceramic Tile, Hardwood, Laminate, Luxury Vinyl Tile…"
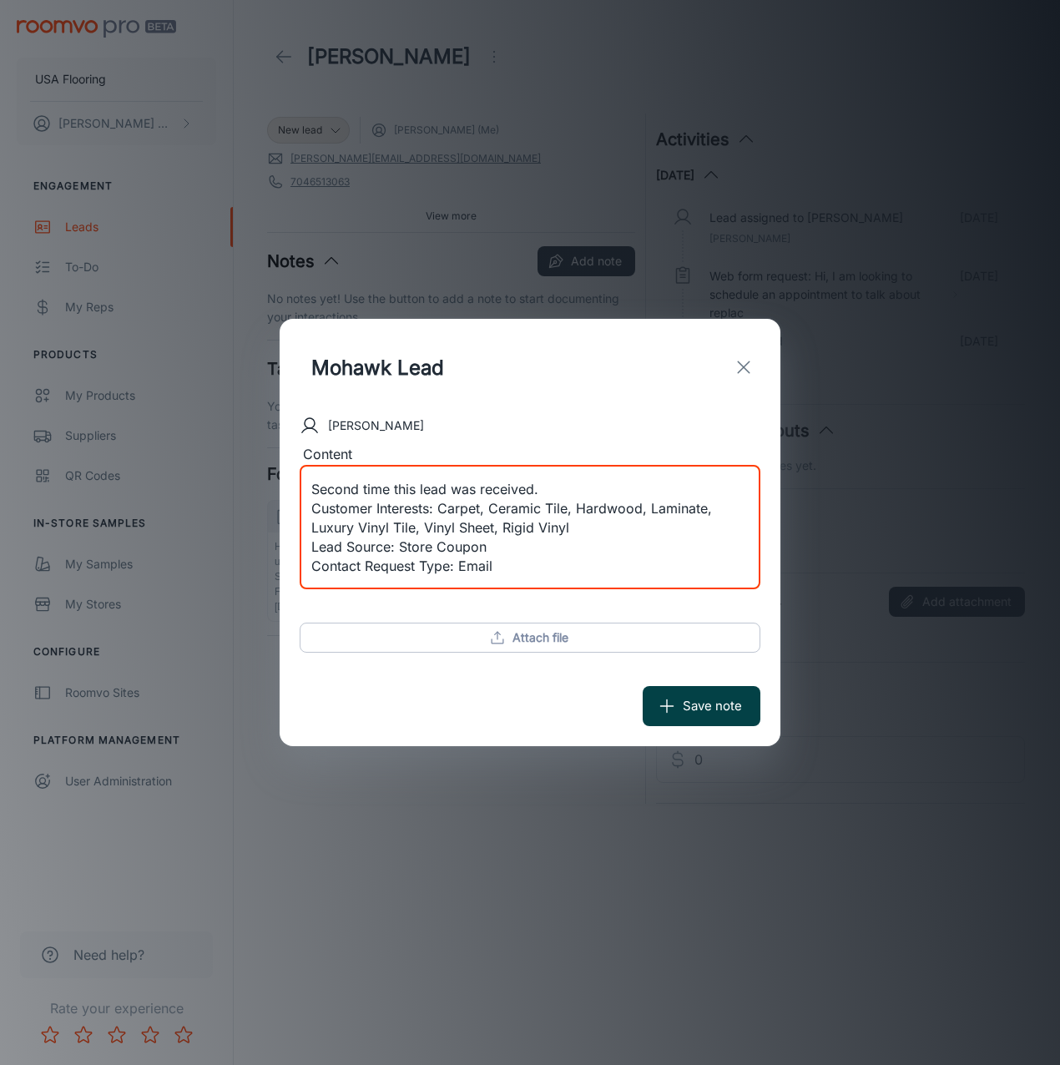
type textarea "Lead received from Mohawk. Second time this lead was received. Customer Interes…"
click at [743, 692] on button "Save note" at bounding box center [701, 706] width 118 height 40
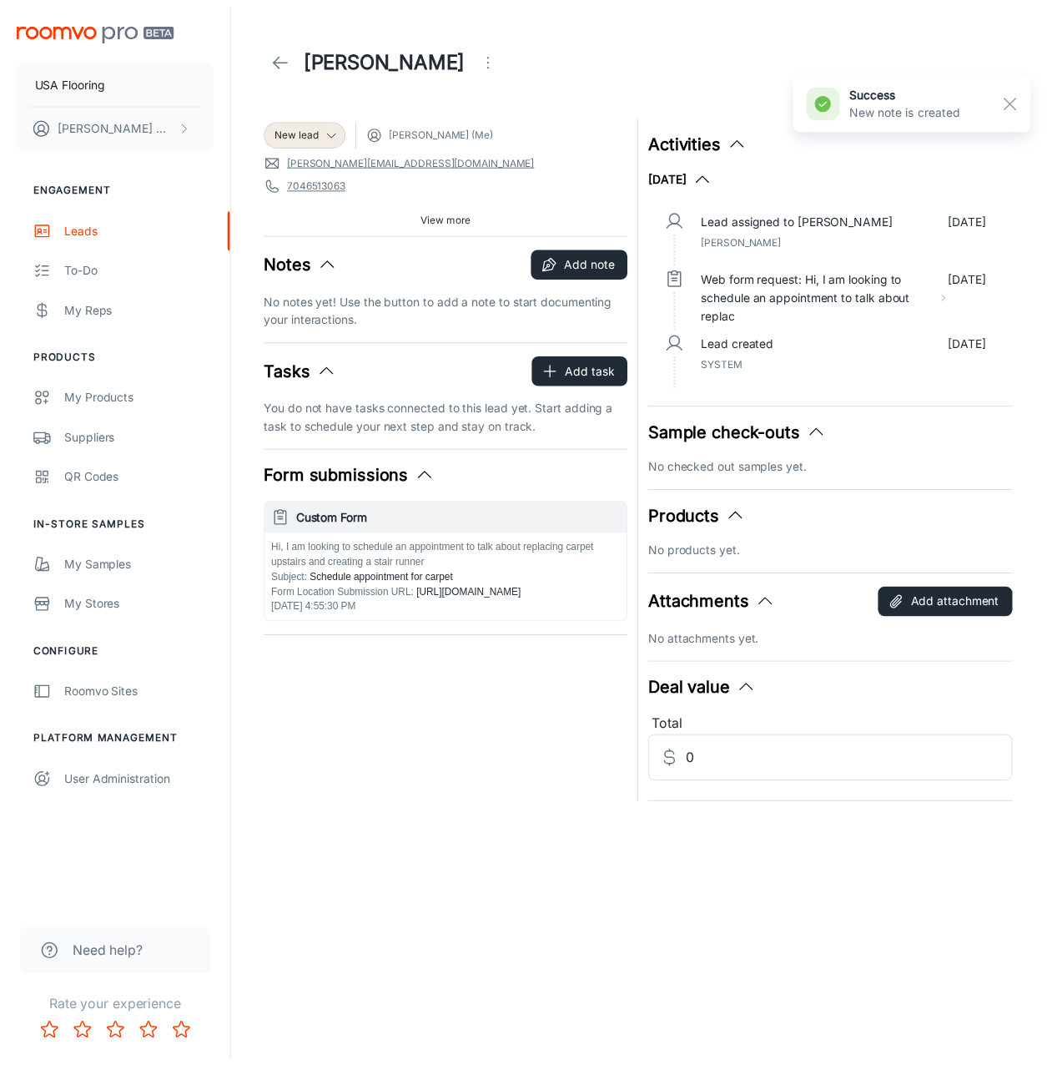
scroll to position [0, 0]
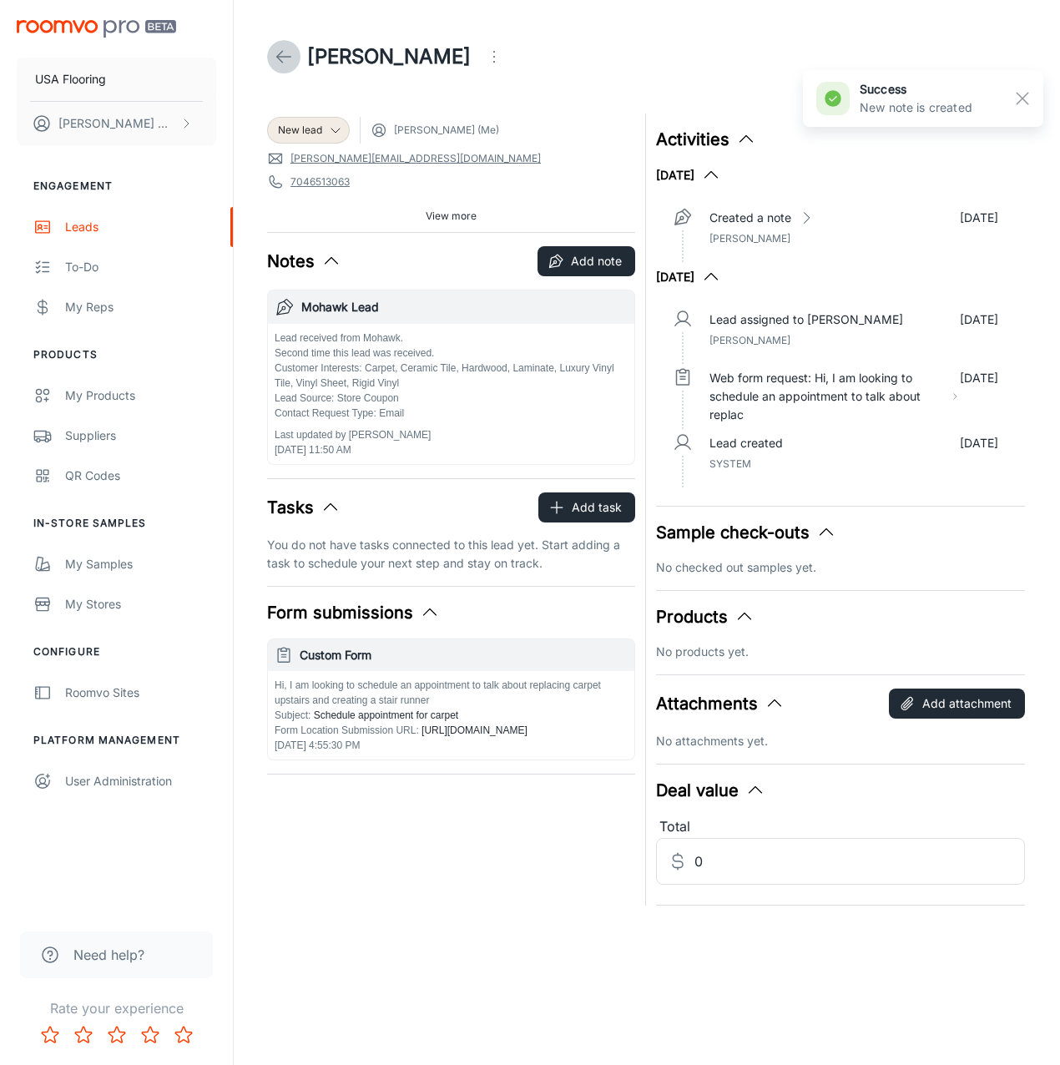
click at [269, 51] on link at bounding box center [283, 56] width 33 height 33
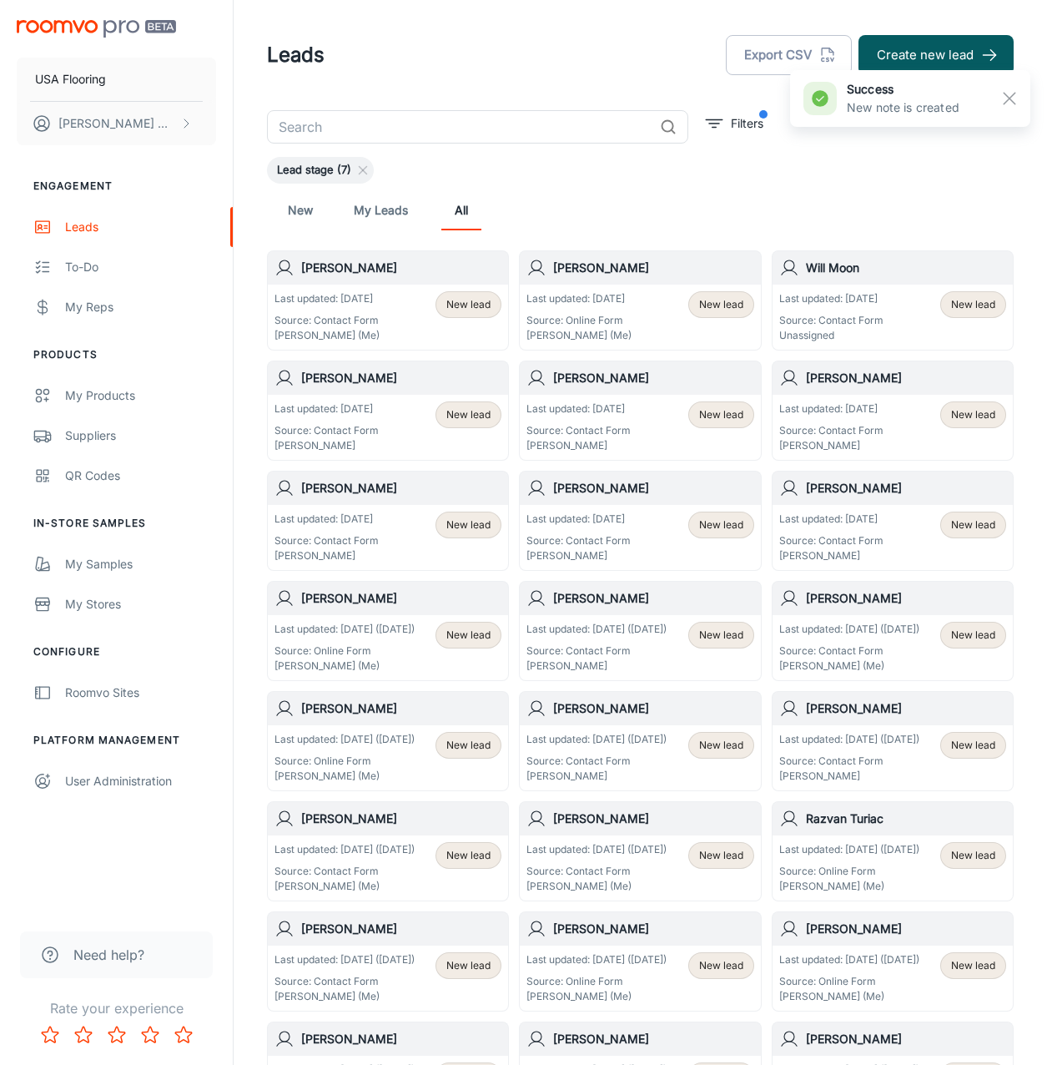
click at [379, 127] on input "text" at bounding box center [460, 126] width 386 height 33
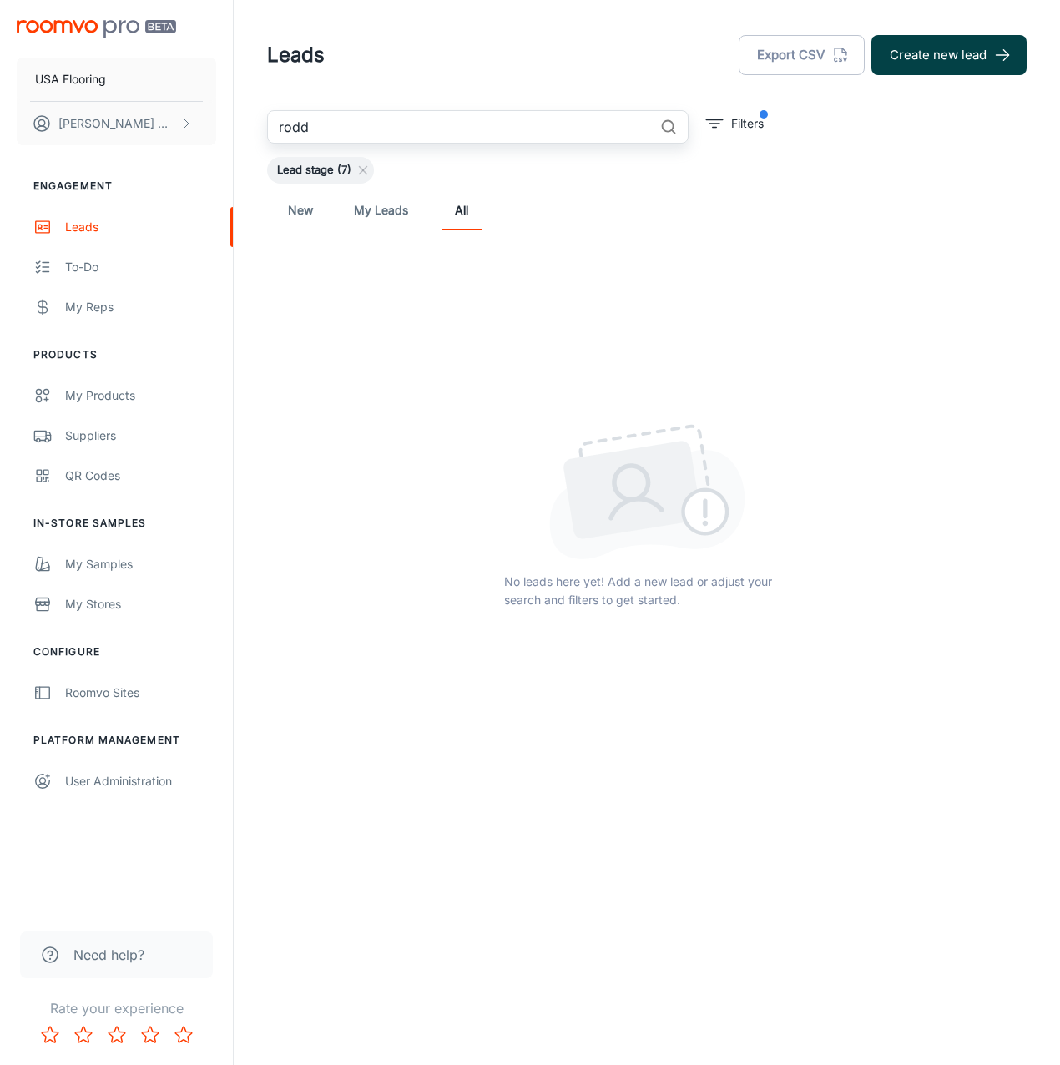
type input "rodd"
click at [934, 54] on button "Create new lead" at bounding box center [948, 55] width 155 height 40
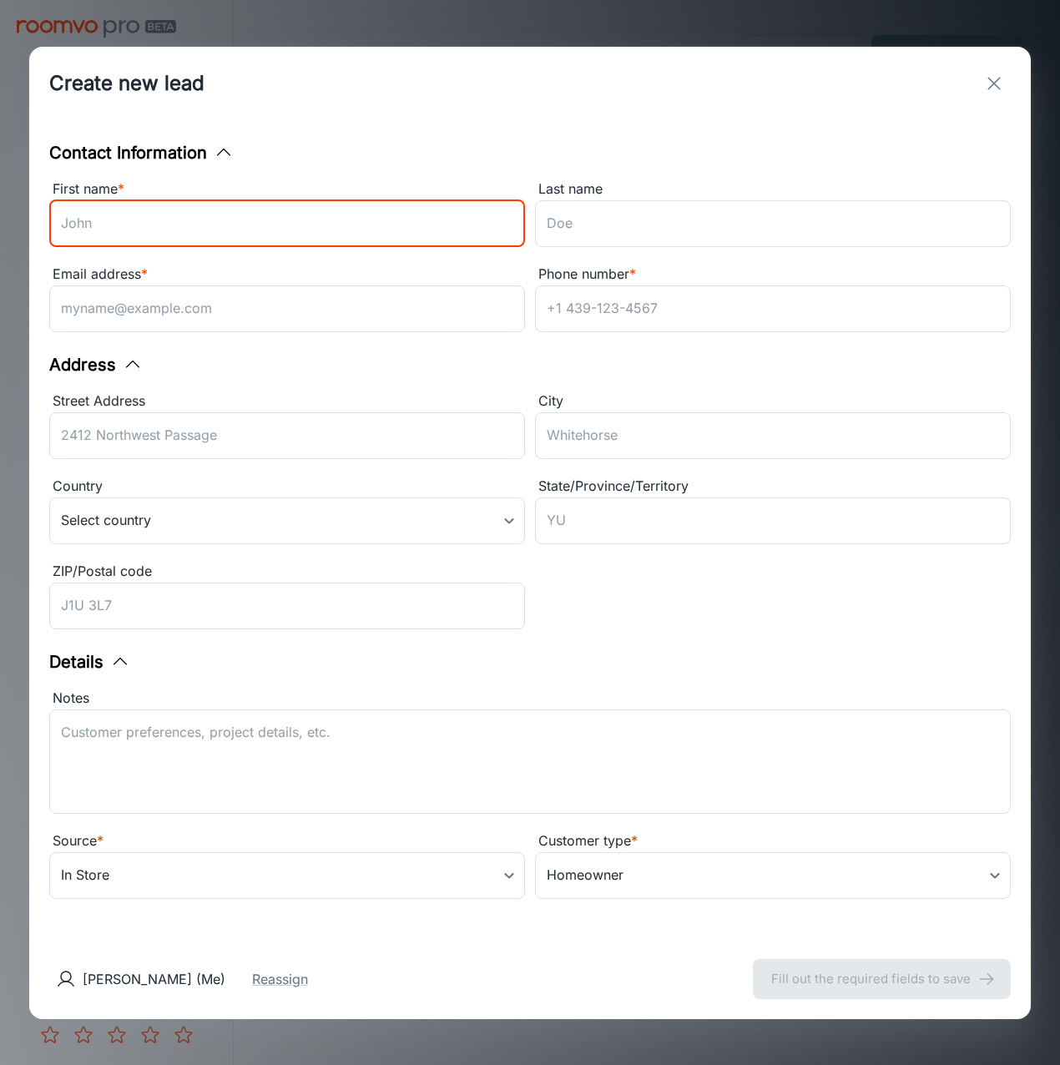
click at [420, 212] on input "First name *" at bounding box center [287, 223] width 476 height 47
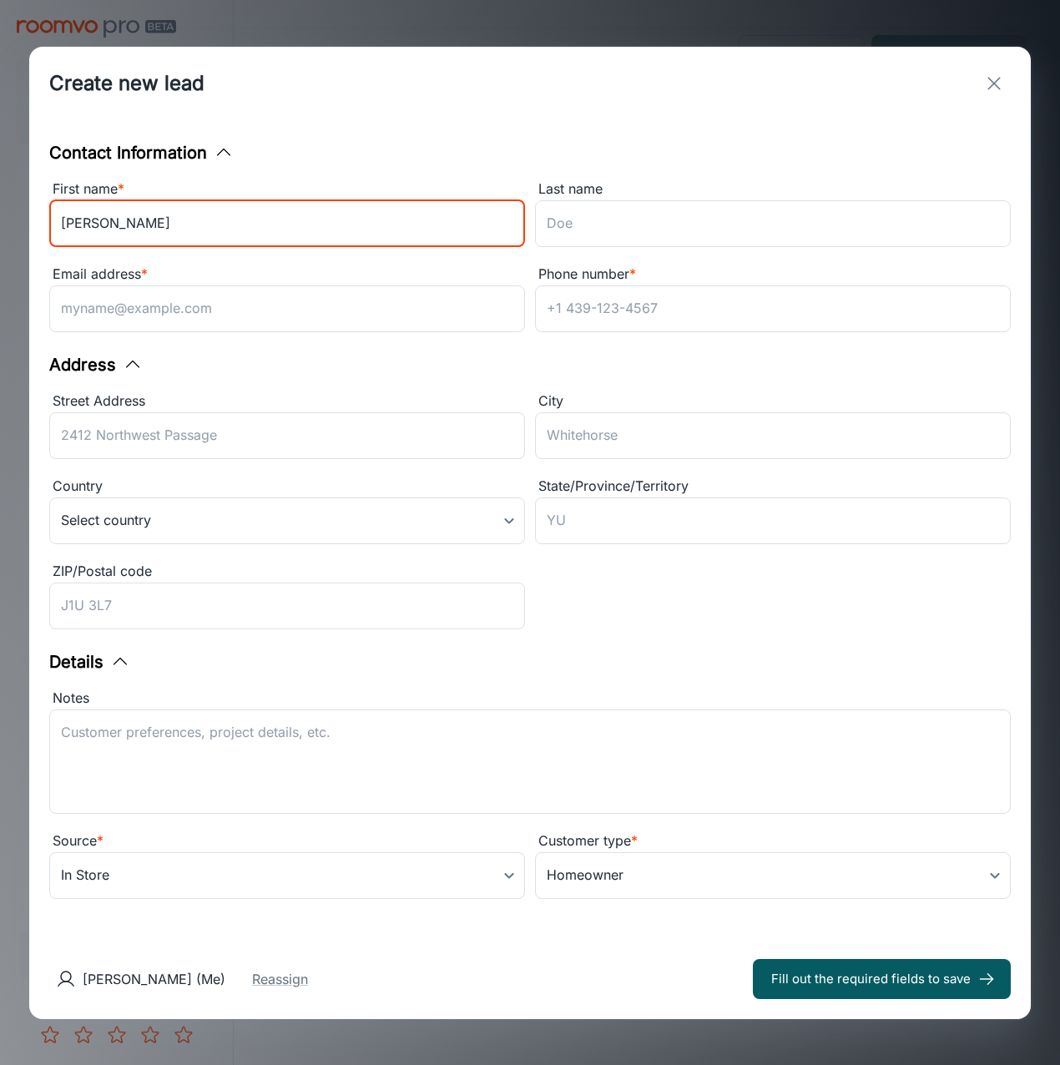
type input "[PERSON_NAME]"
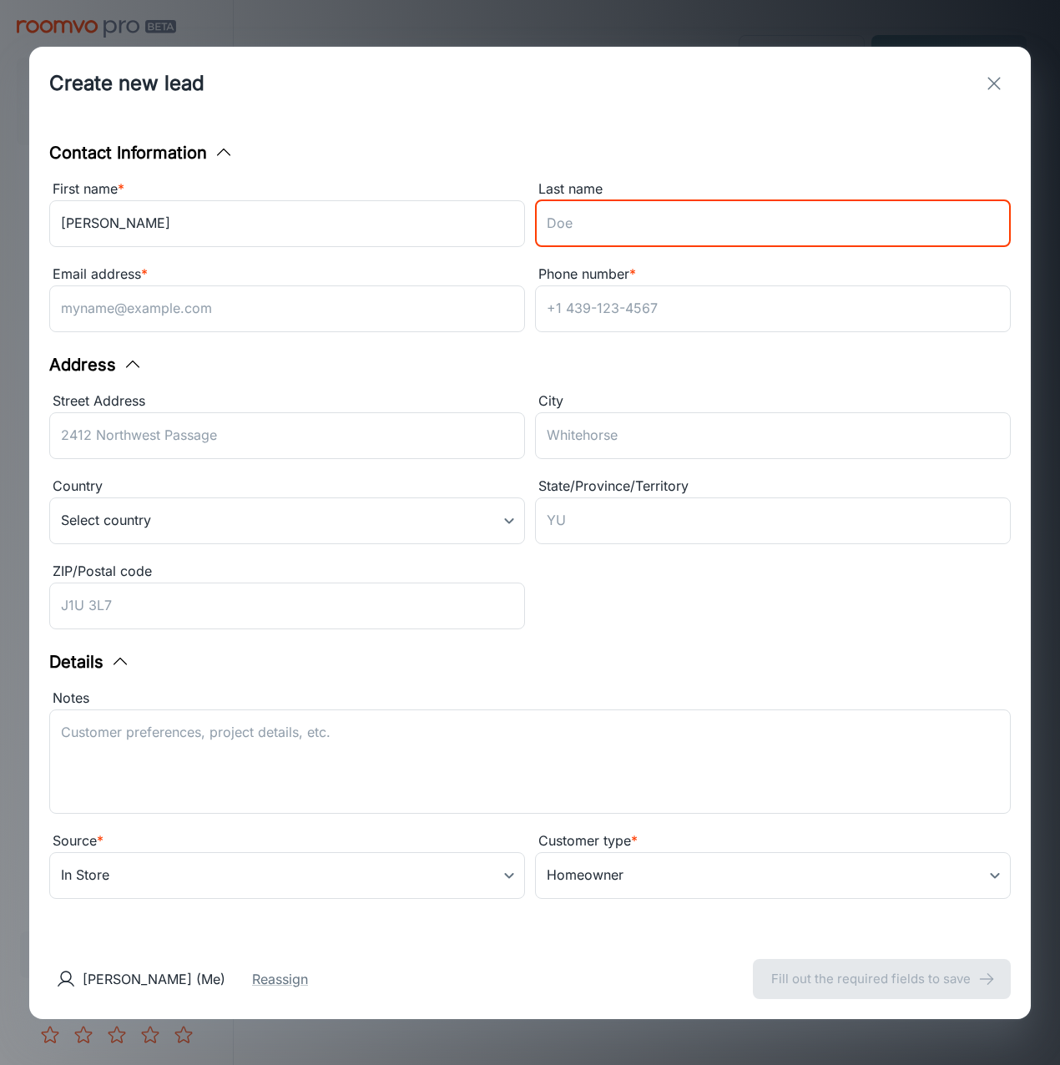
click at [691, 234] on input "Last name" at bounding box center [773, 223] width 476 height 47
paste input "[PERSON_NAME]"
type input "[PERSON_NAME]"
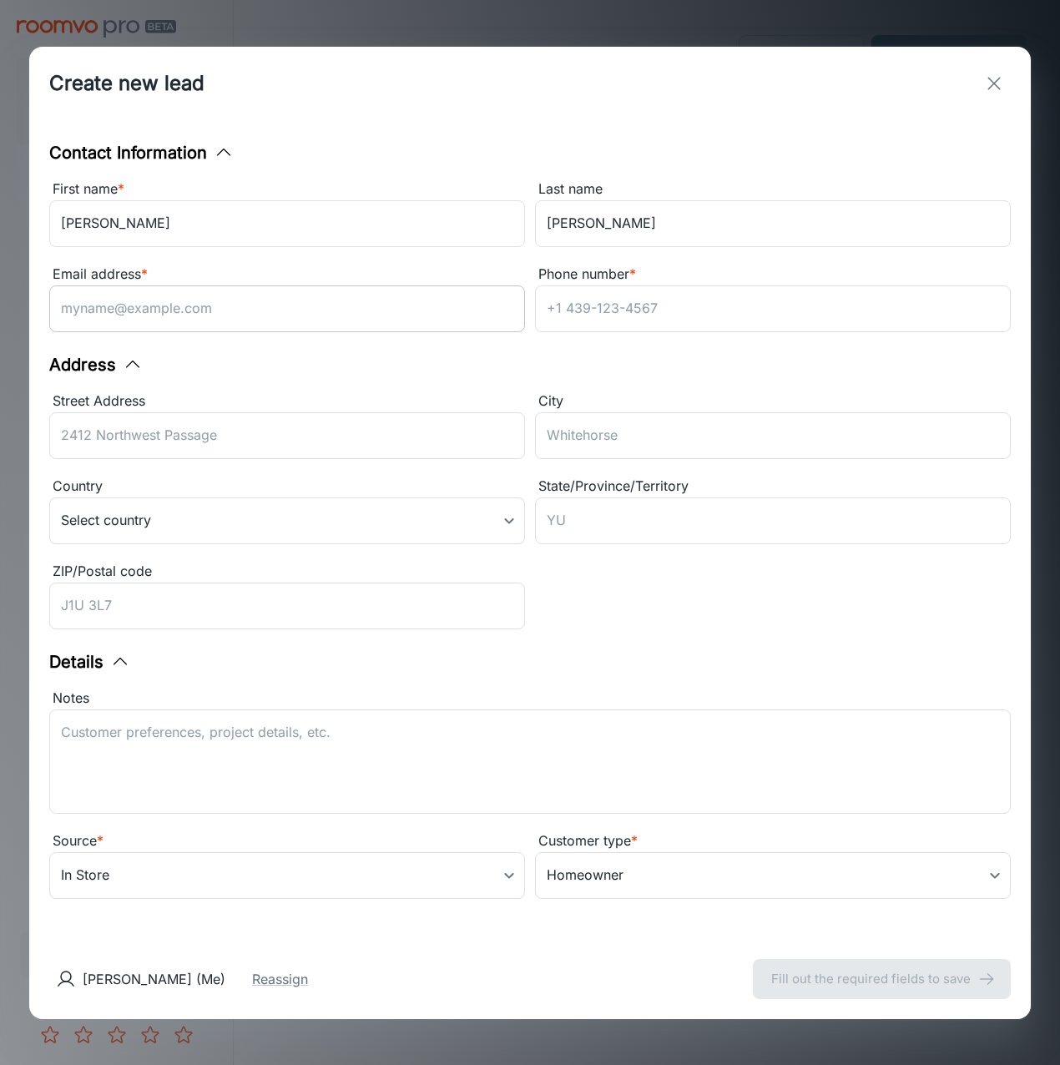
click at [330, 317] on input "Email address *" at bounding box center [287, 308] width 476 height 47
paste input "[EMAIL_ADDRESS][DOMAIN_NAME]"
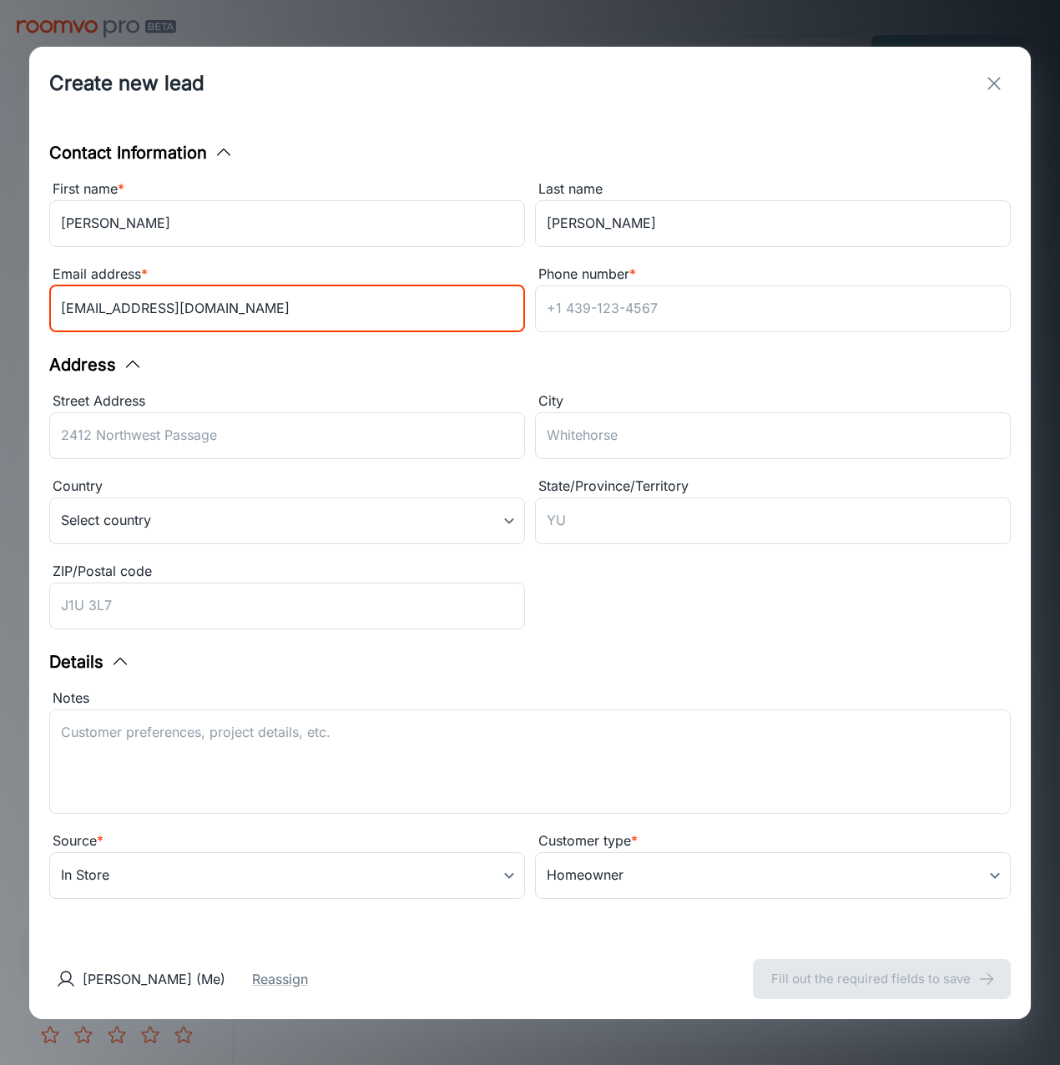
type input "[EMAIL_ADDRESS][DOMAIN_NAME]"
click at [730, 315] on input "Phone number *" at bounding box center [773, 308] width 476 height 47
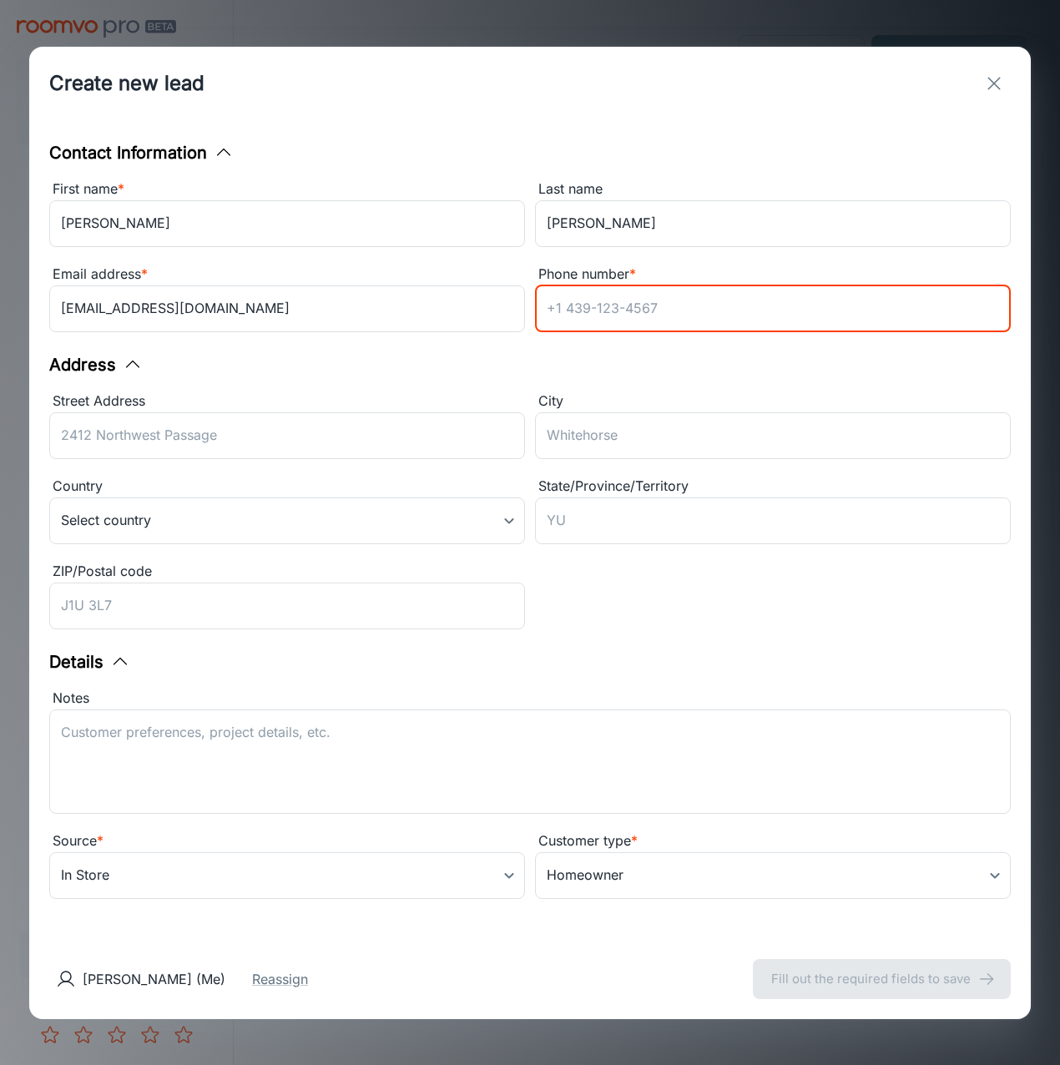
paste input "4438580025"
type input "4438580025"
click at [285, 598] on input "ZIP/Postal code" at bounding box center [287, 605] width 476 height 47
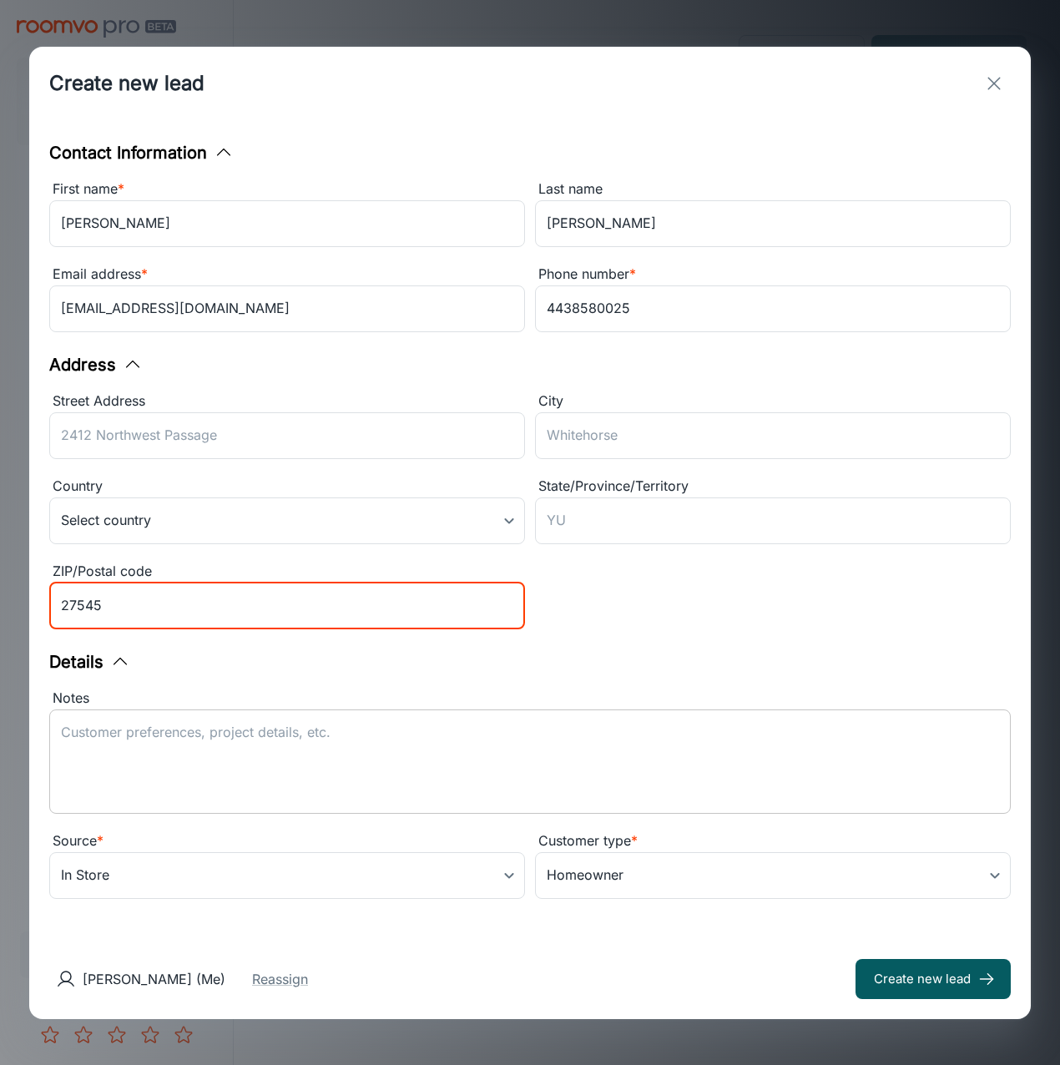
type input "27545"
click at [388, 724] on textarea "Notes" at bounding box center [530, 761] width 938 height 77
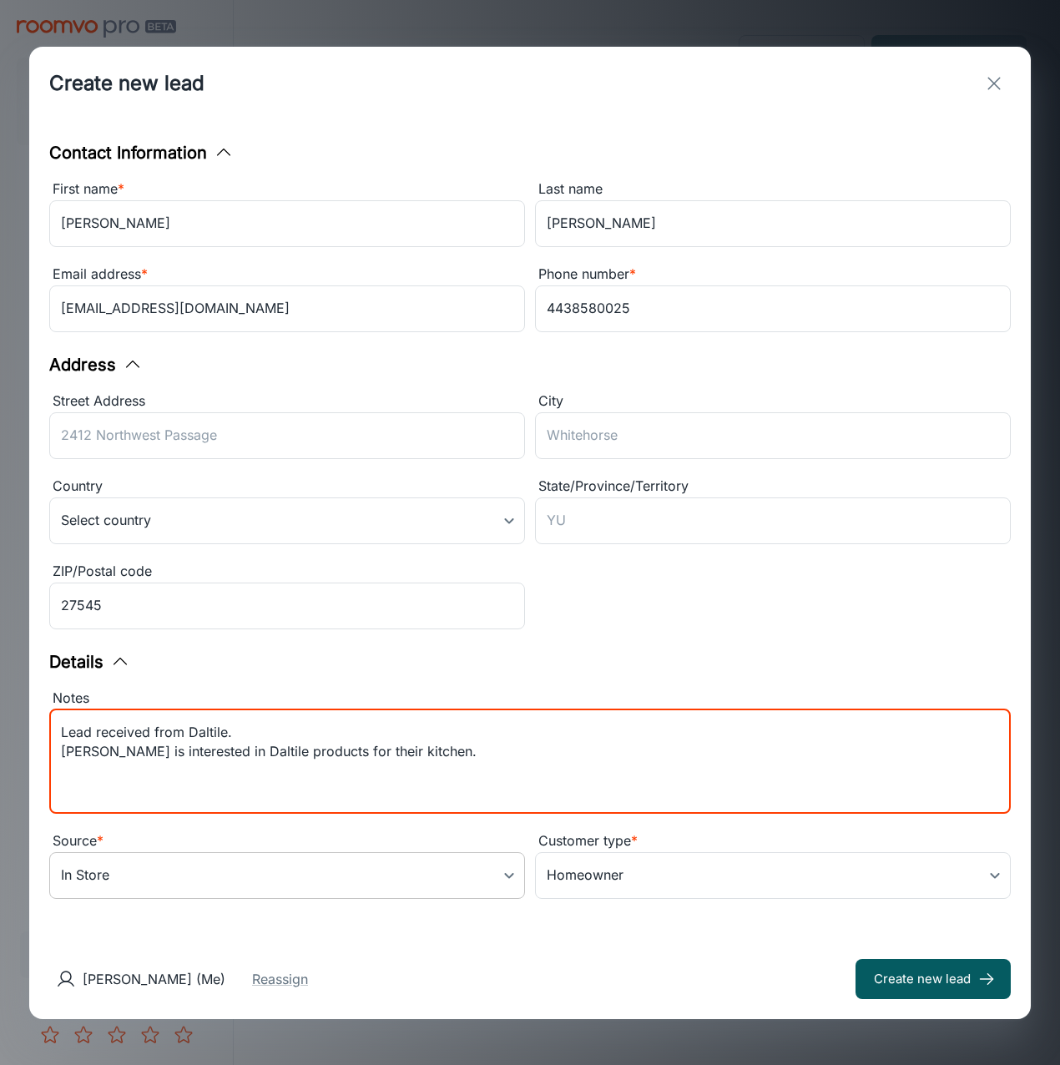
type textarea "Lead received from Daltile. [PERSON_NAME] is interested in Daltile products for…"
click at [370, 871] on body "USA Flooring [PERSON_NAME] Engagement Leads To-do My Reps Products My Products …" at bounding box center [530, 532] width 1060 height 1065
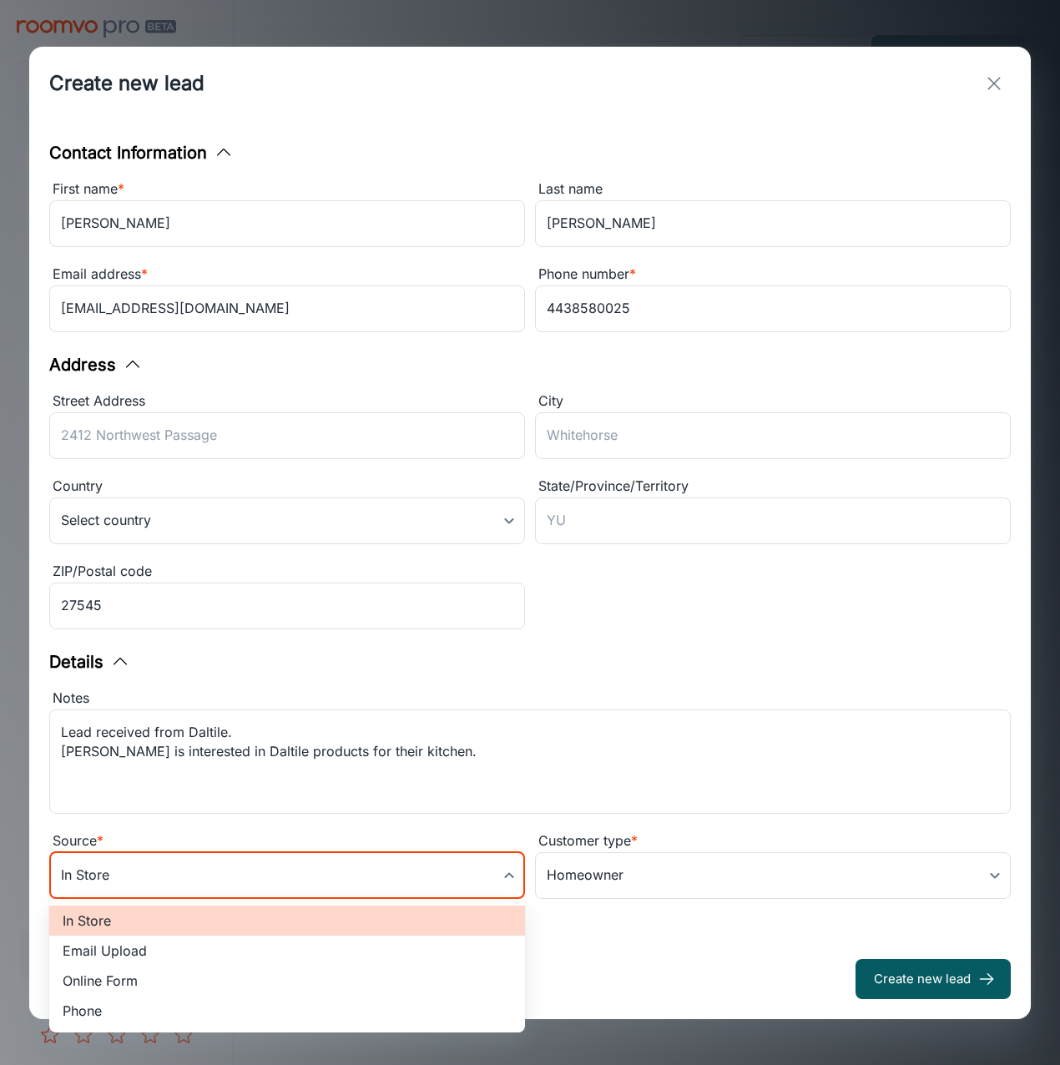
click at [222, 984] on li "Online Form" at bounding box center [287, 980] width 476 height 30
type input "online_form"
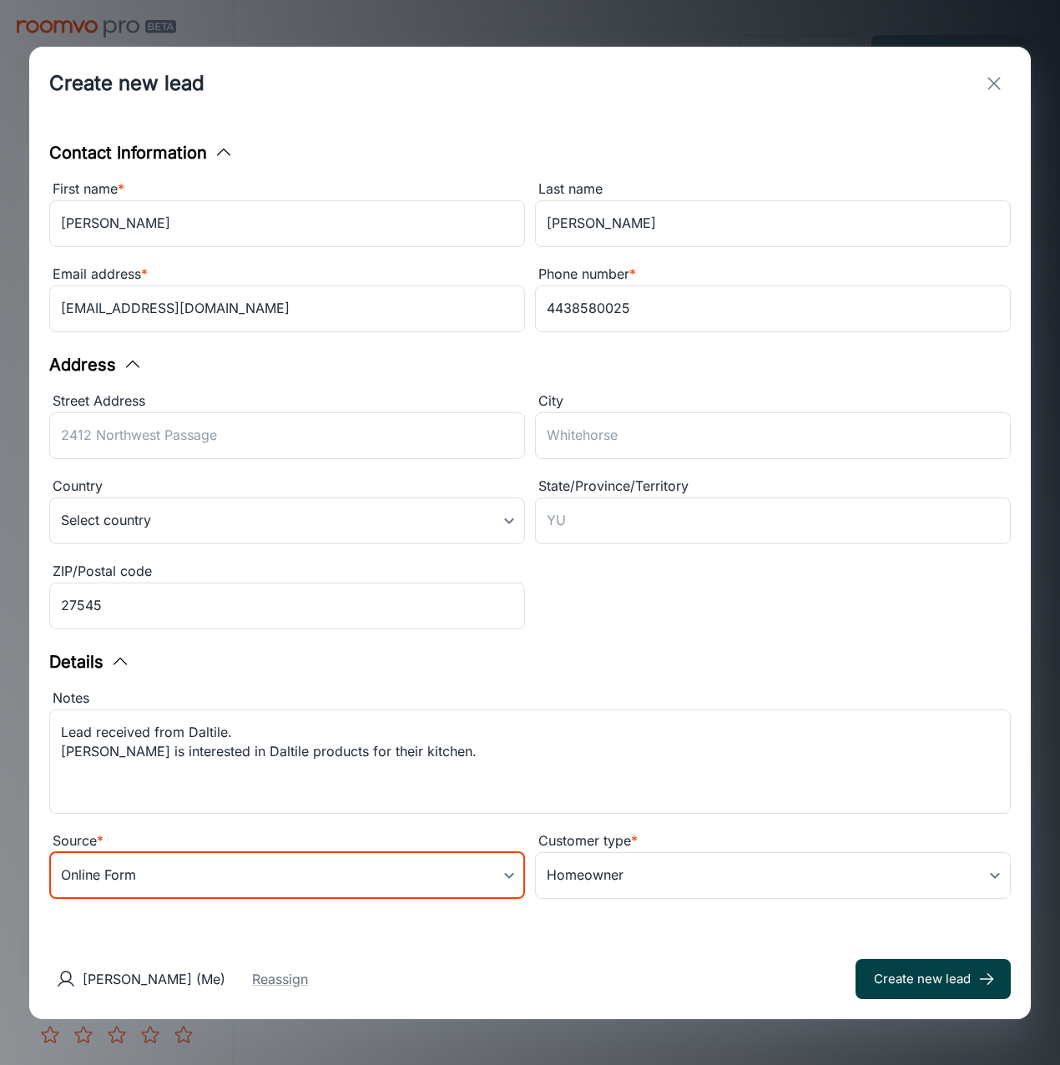
click at [924, 968] on button "Create new lead" at bounding box center [932, 979] width 155 height 40
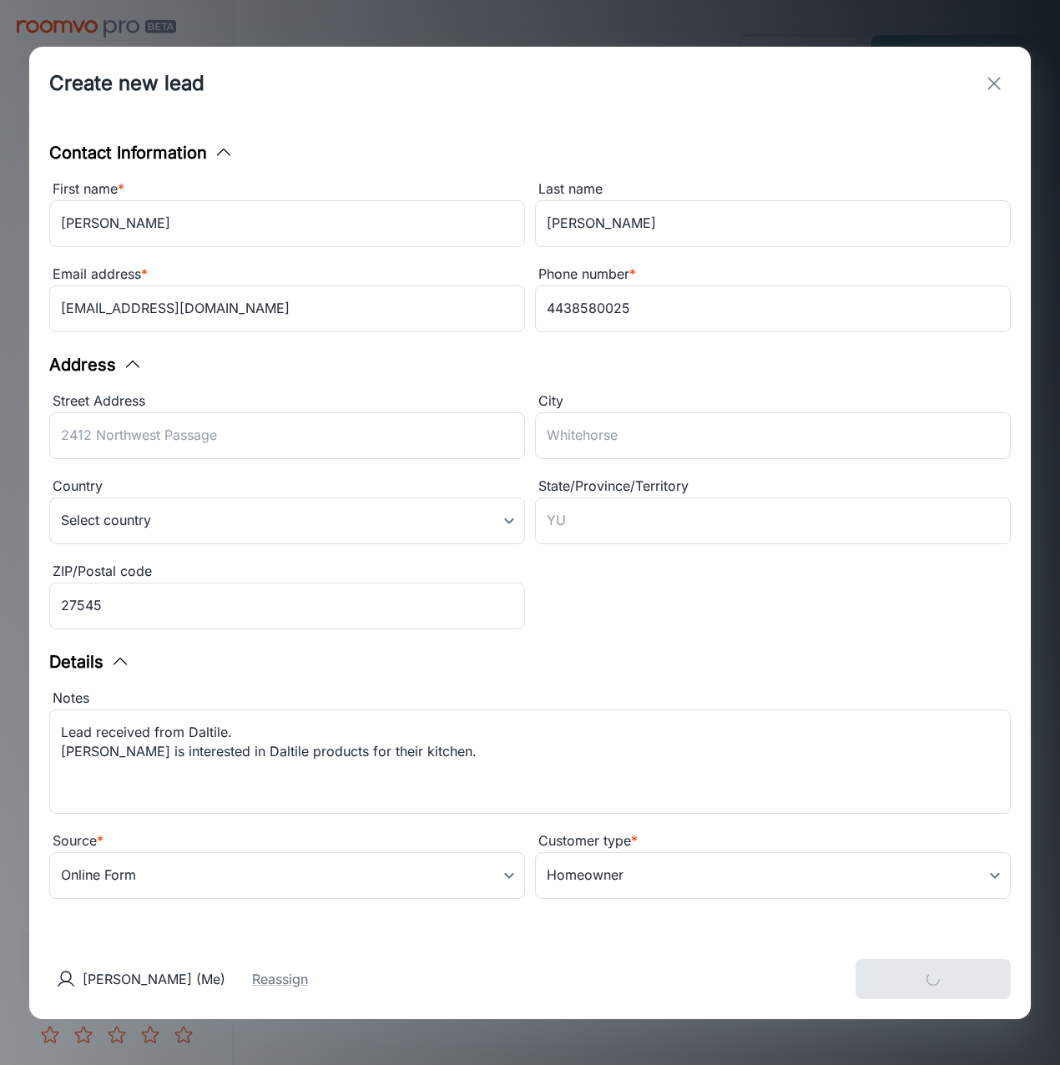
type input "in_store"
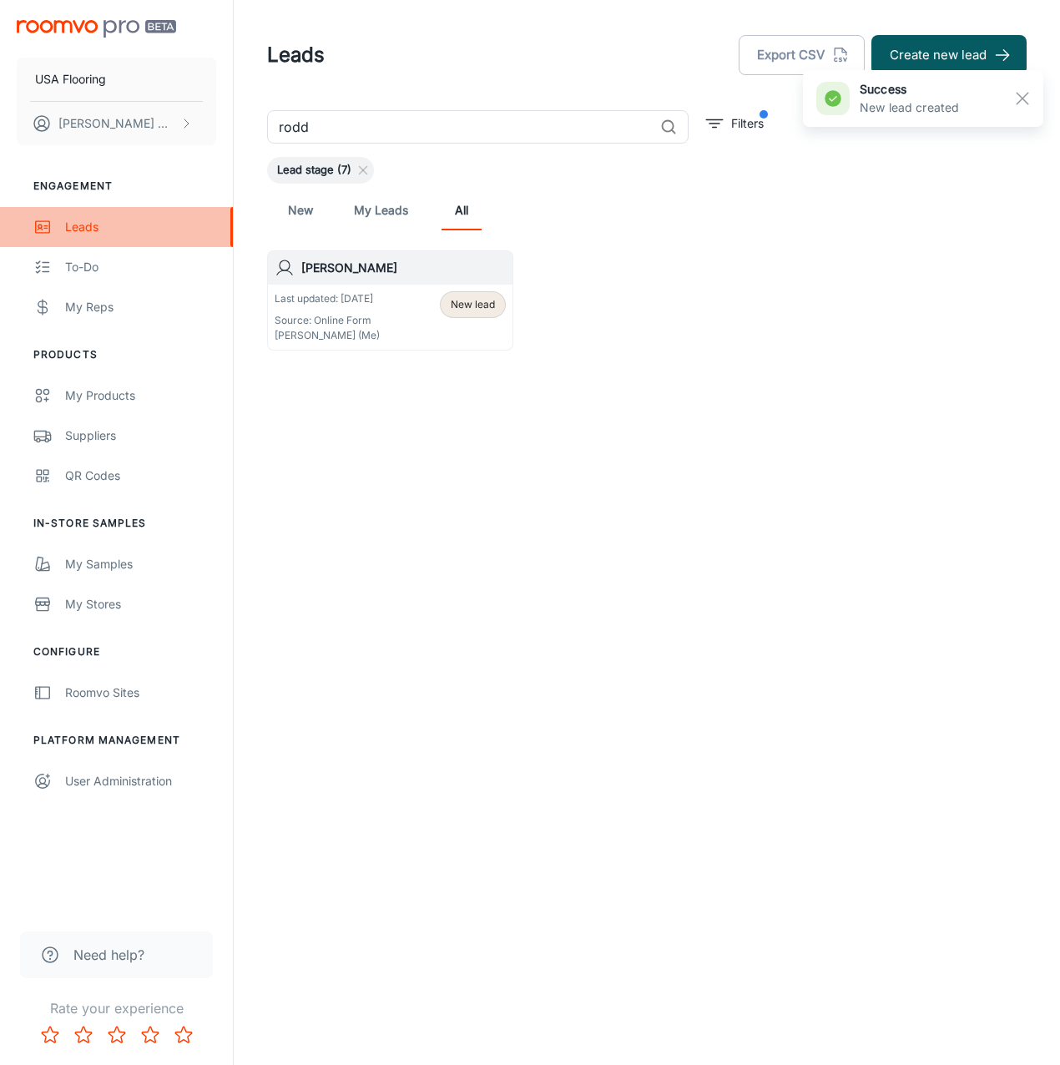
click at [126, 214] on link "Leads" at bounding box center [116, 227] width 233 height 40
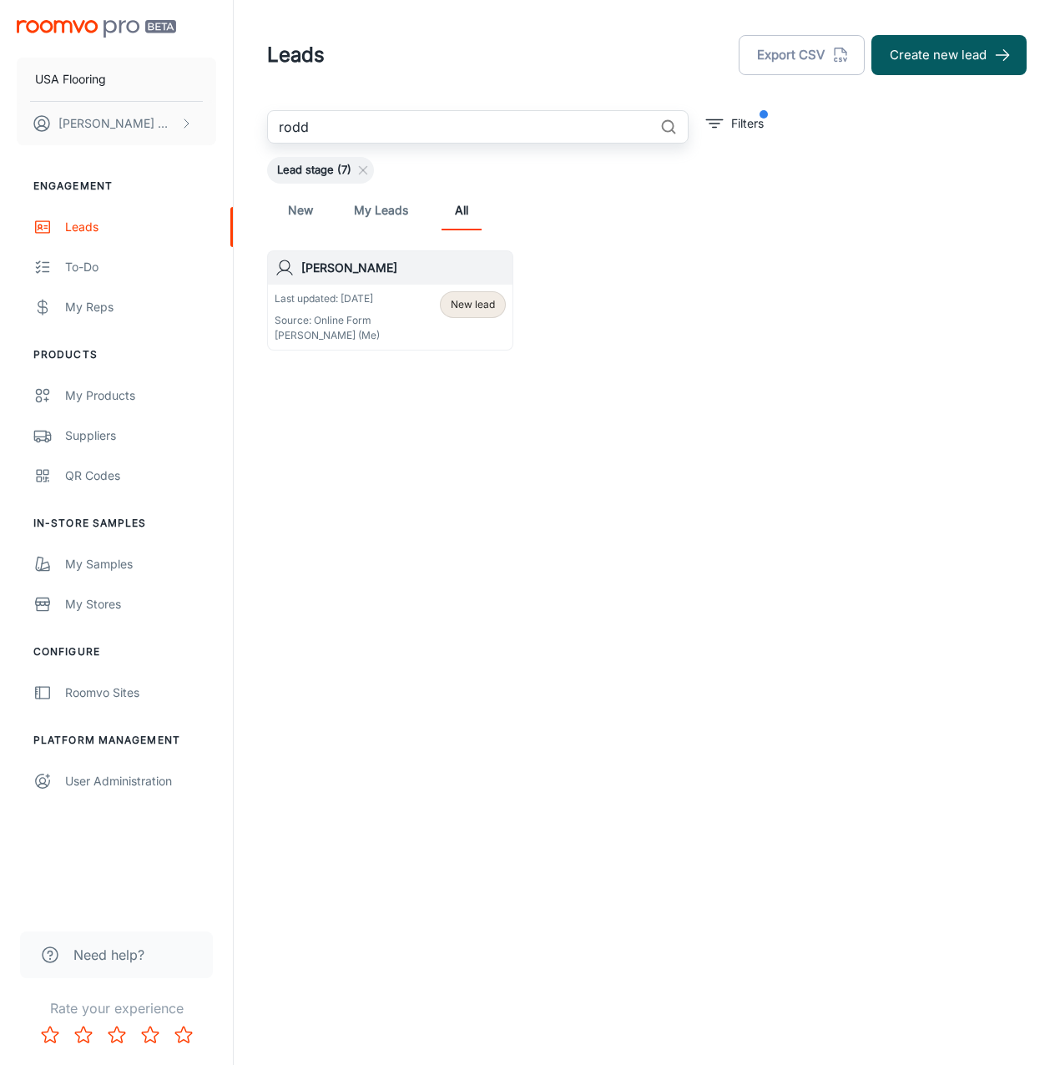
drag, startPoint x: 390, startPoint y: 125, endPoint x: 211, endPoint y: 153, distance: 180.7
click at [224, 149] on div "USA Flooring [PERSON_NAME] Engagement Leads To-do My Reps Products My Products …" at bounding box center [530, 235] width 1060 height 471
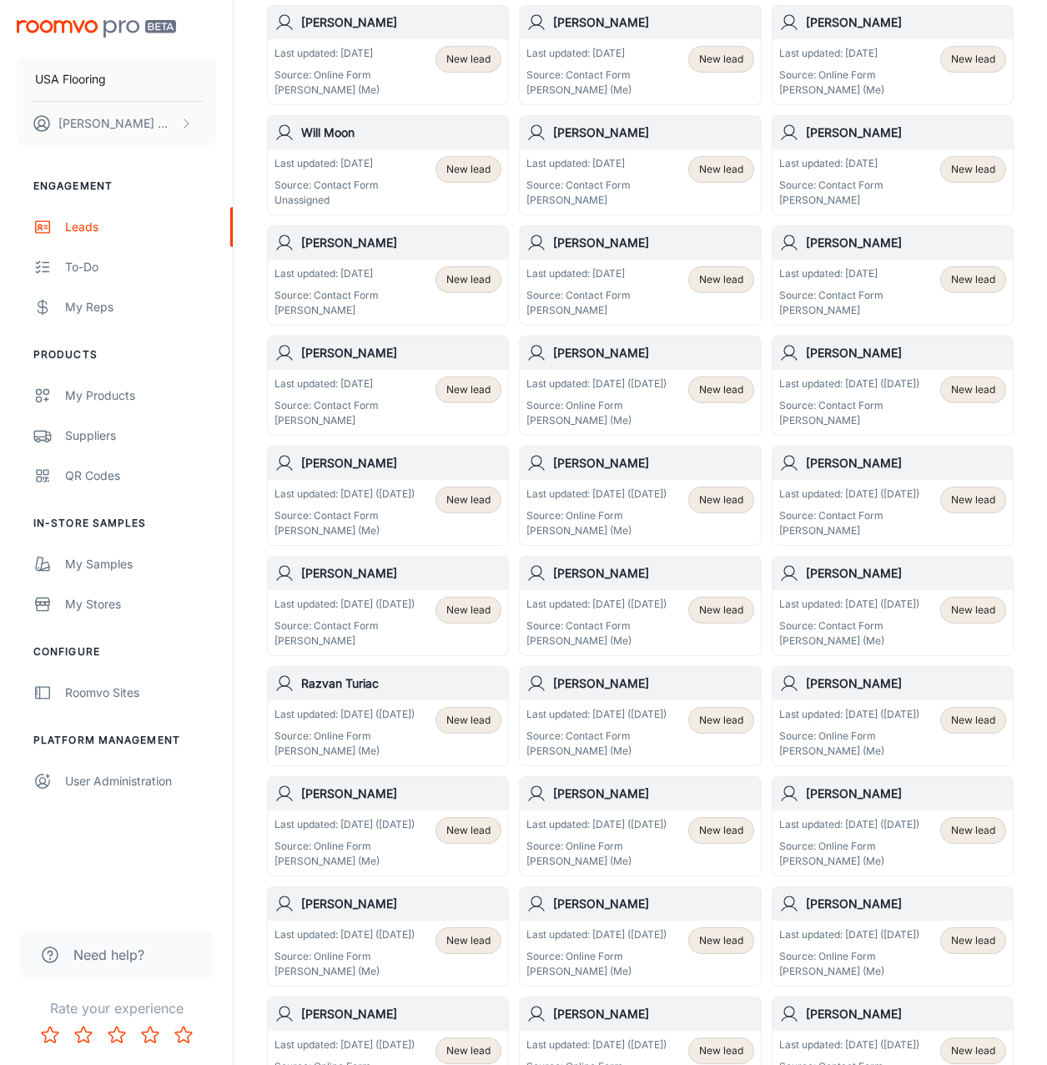
scroll to position [250, 0]
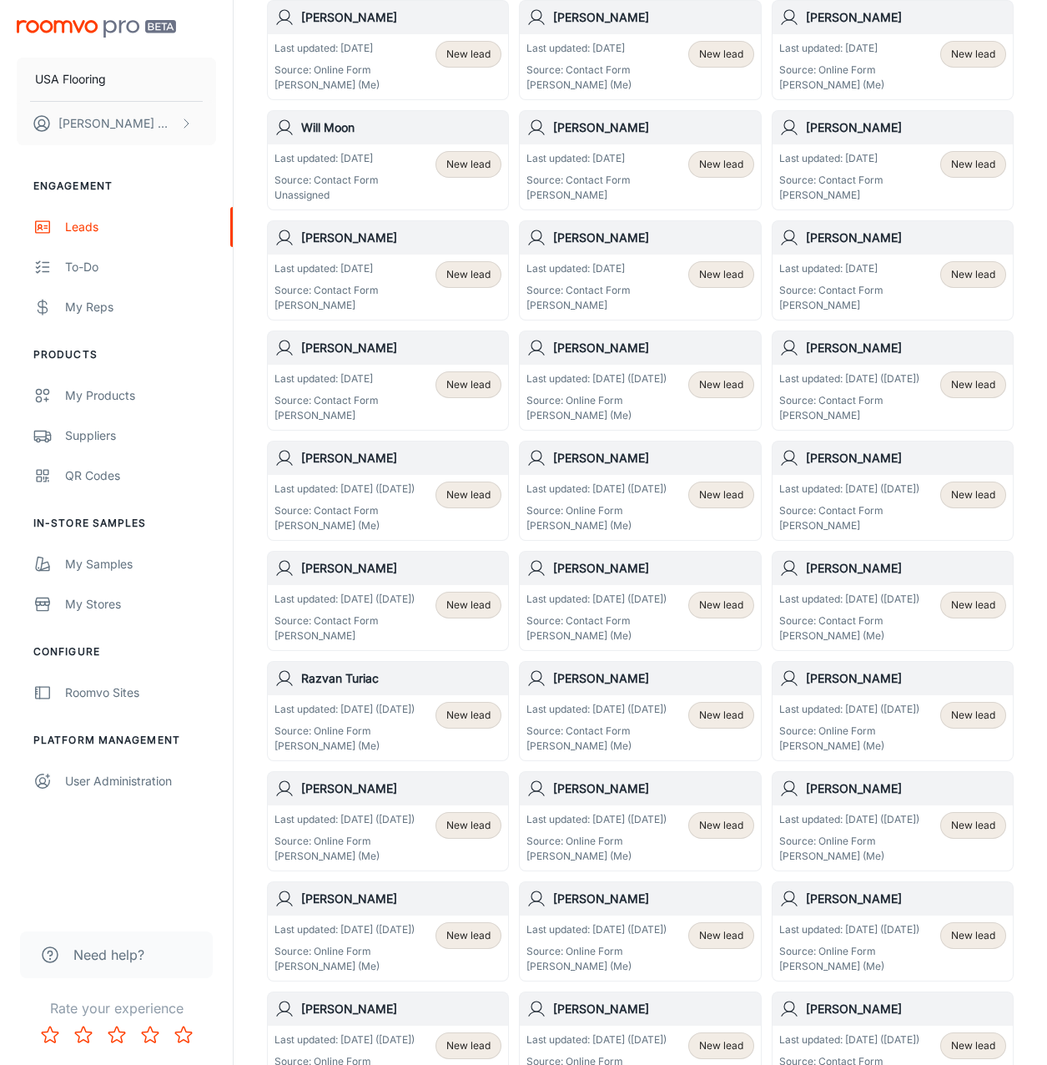
click at [372, 150] on div "Last updated: [DATE] Source: Contact Form Unassigned New lead" at bounding box center [388, 176] width 240 height 65
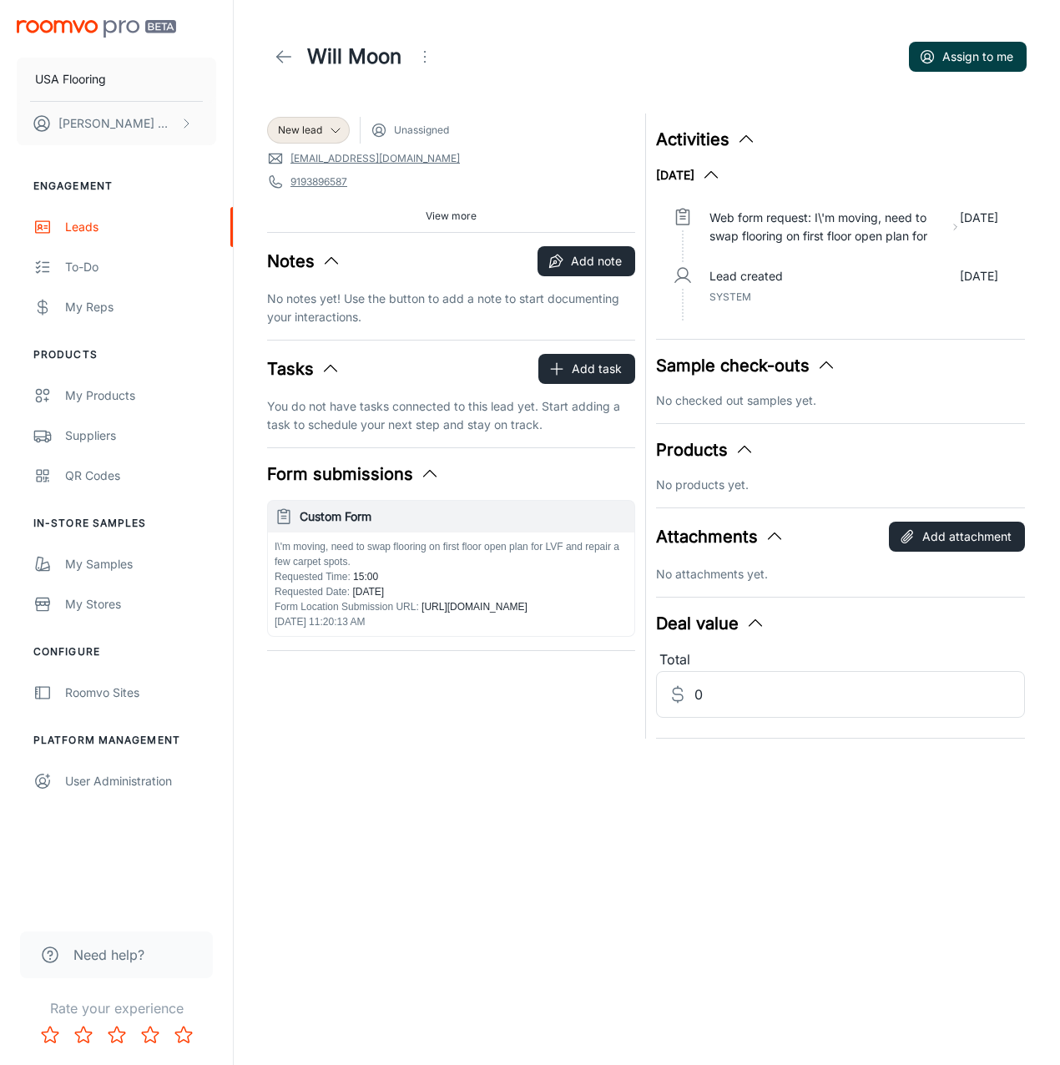
click at [989, 76] on div "Will Moon Assign to me" at bounding box center [646, 56] width 759 height 47
click at [985, 65] on button "Assign to me" at bounding box center [968, 57] width 118 height 30
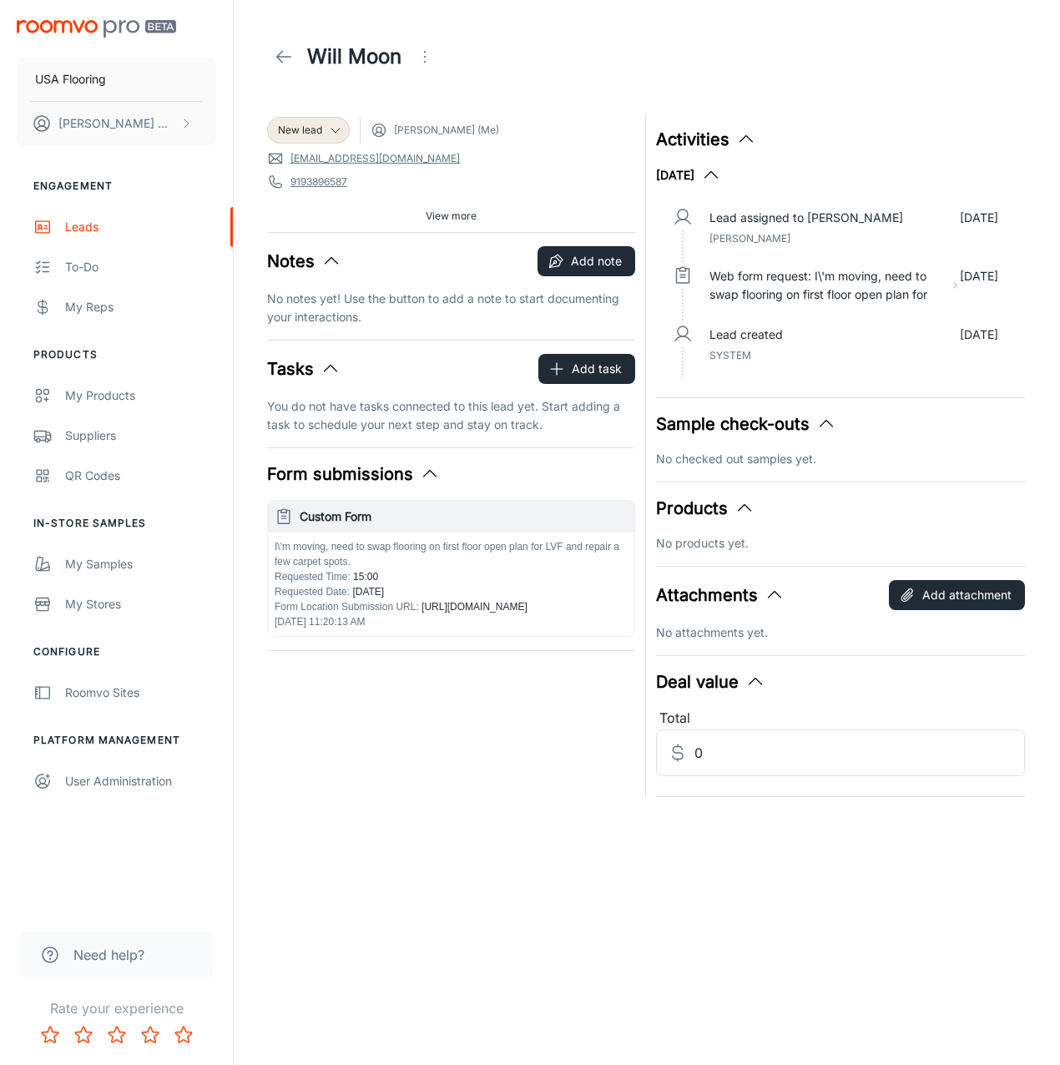
click at [292, 58] on icon at bounding box center [284, 57] width 20 height 20
